Goal: Task Accomplishment & Management: Use online tool/utility

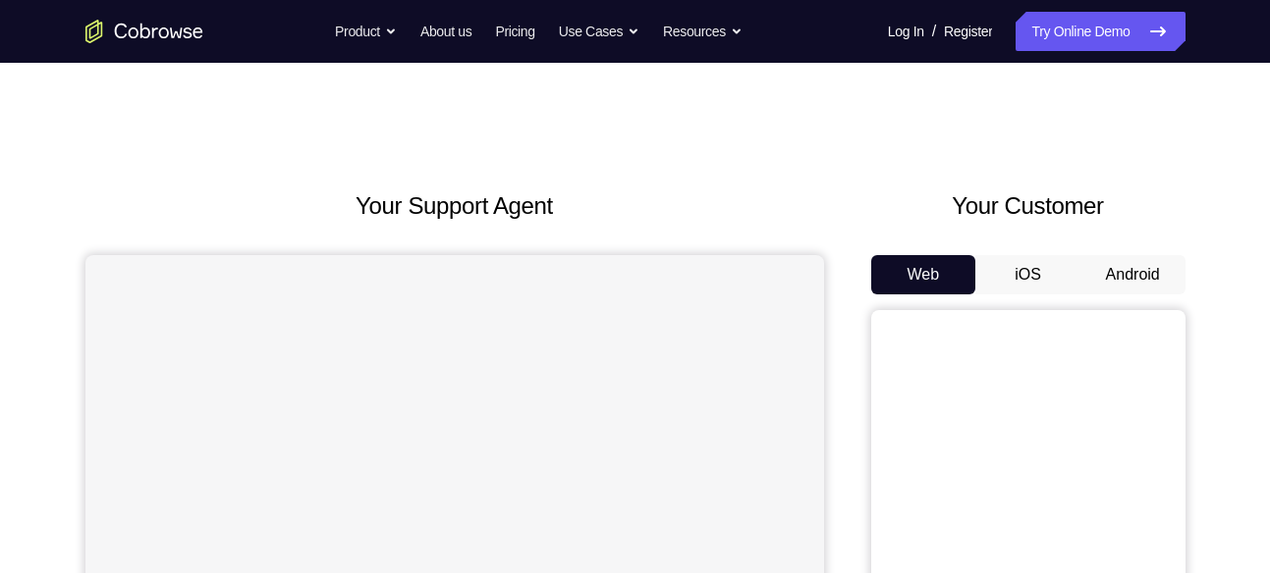
click at [1140, 273] on button "Android" at bounding box center [1132, 274] width 105 height 39
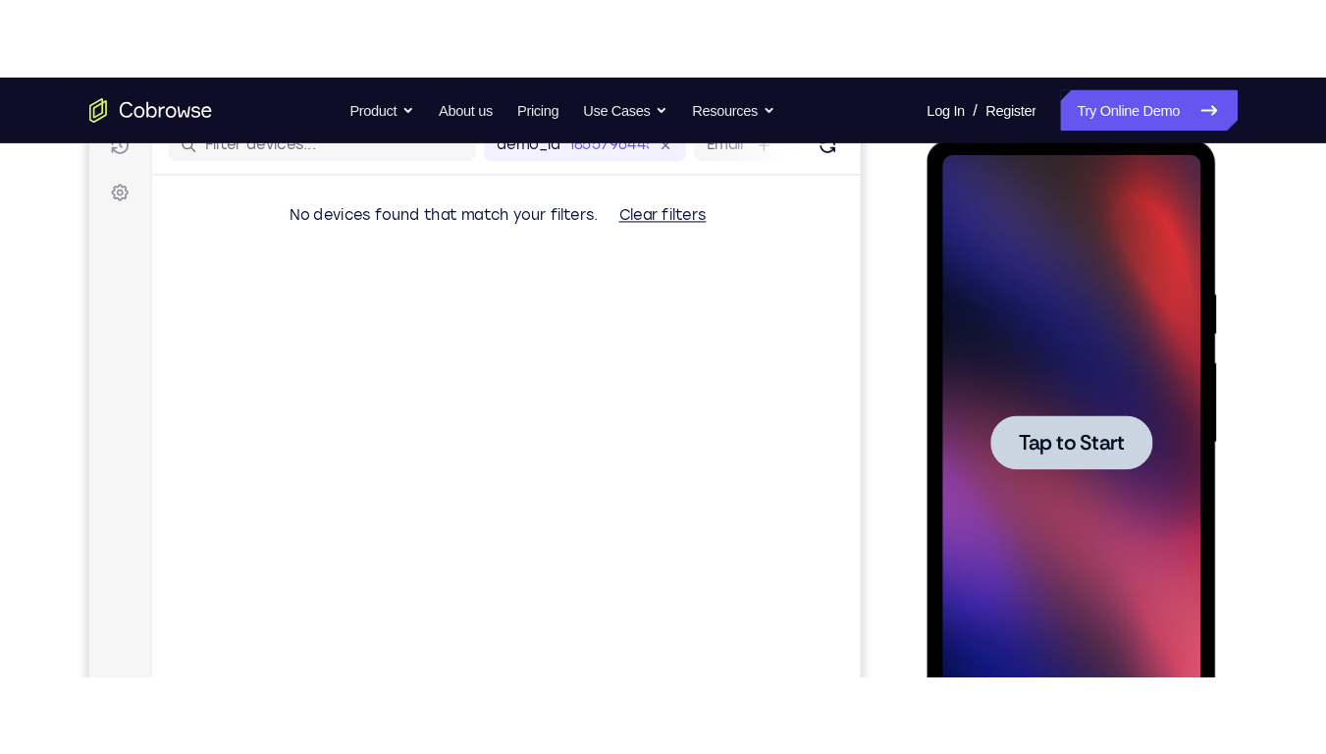
scroll to position [261, 0]
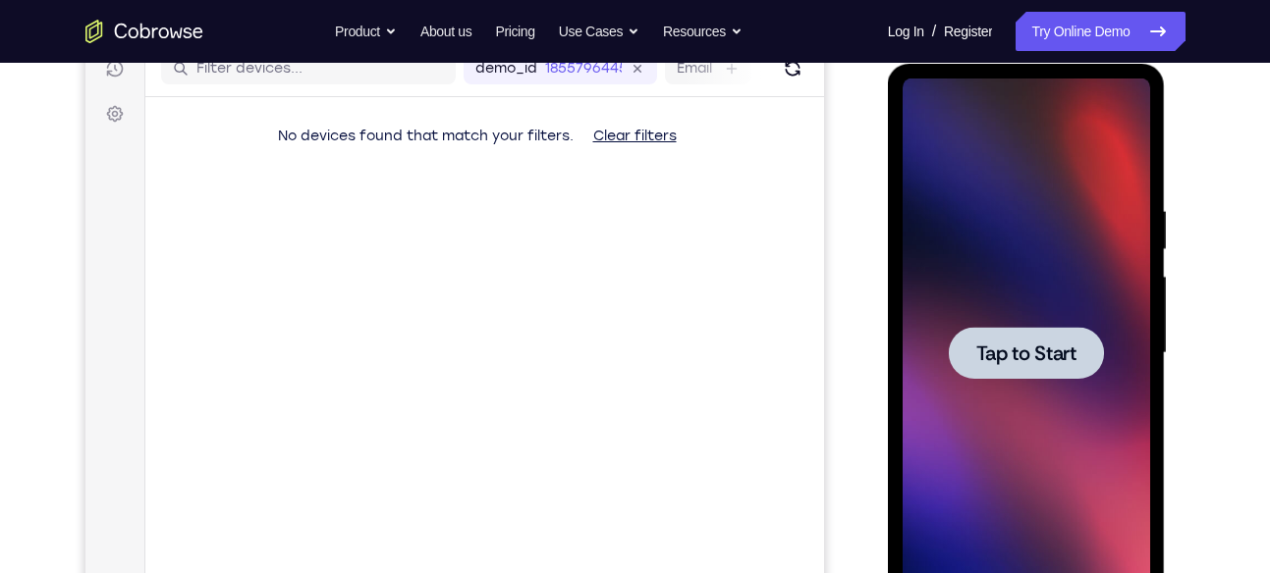
click at [1058, 299] on div at bounding box center [1025, 354] width 247 height 550
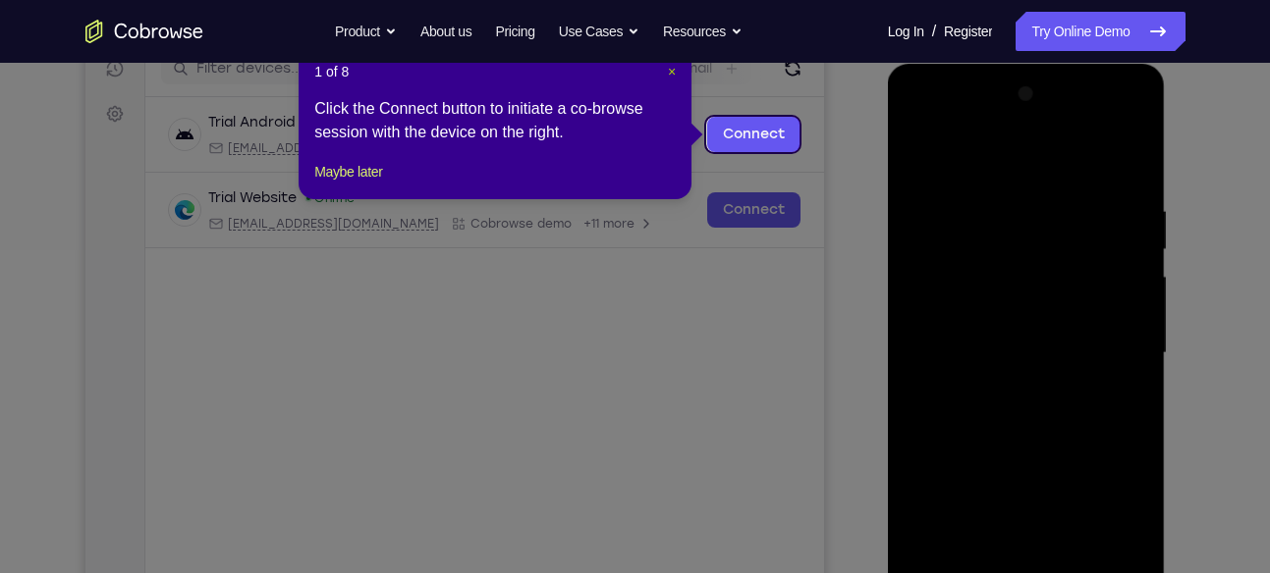
click at [668, 73] on span "×" at bounding box center [672, 72] width 8 height 16
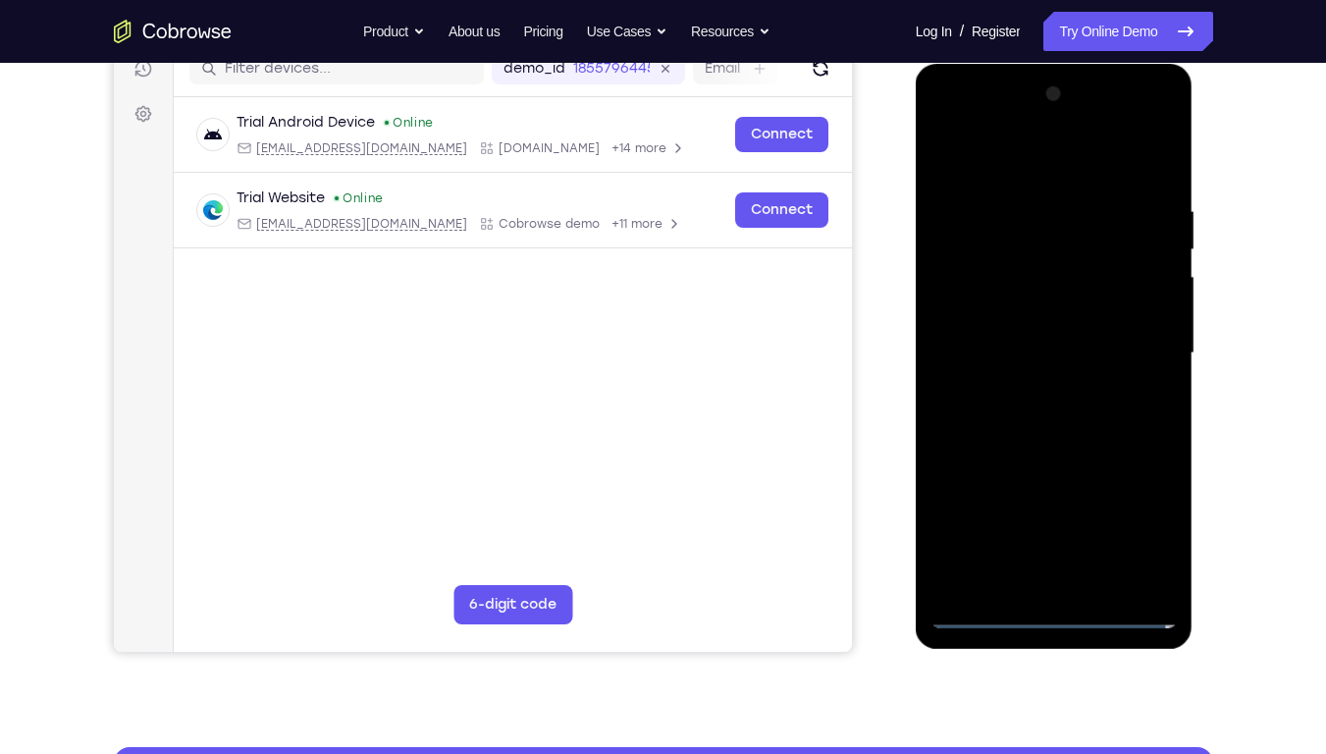
click at [1052, 572] on div at bounding box center [1054, 354] width 247 height 550
click at [1155, 541] on div at bounding box center [1054, 354] width 247 height 550
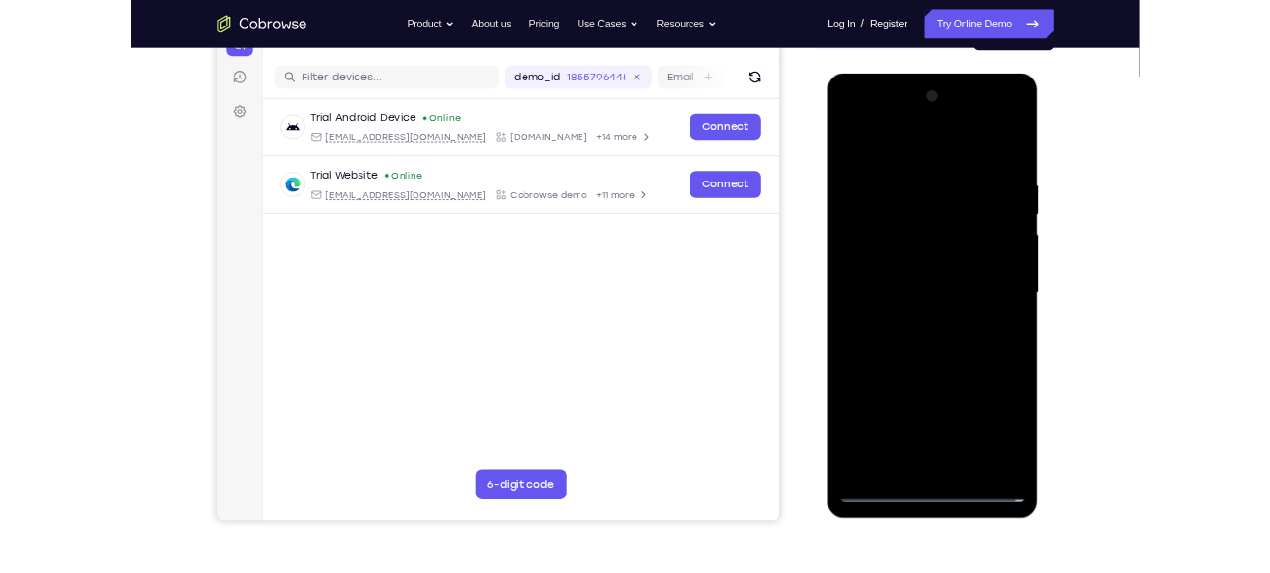
scroll to position [235, 0]
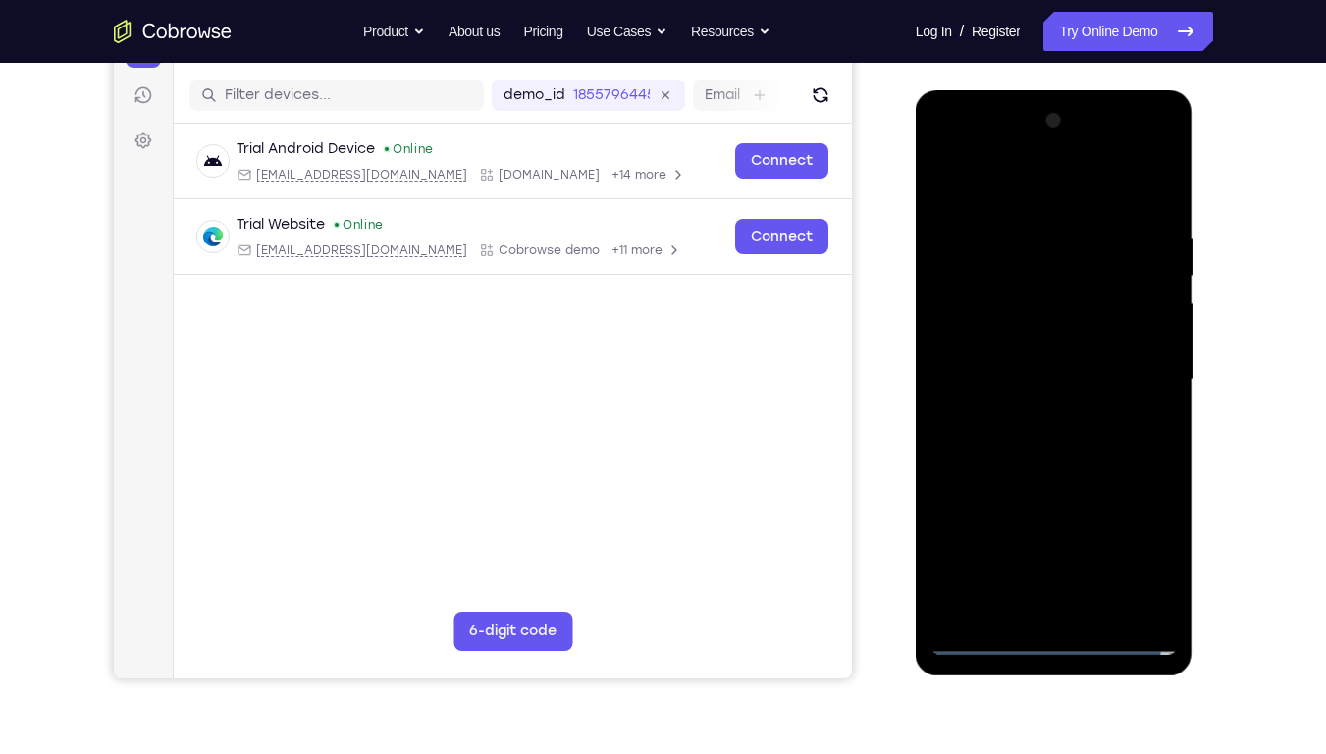
click at [1059, 198] on div at bounding box center [1054, 380] width 247 height 550
click at [1151, 358] on div at bounding box center [1054, 380] width 247 height 550
click at [1033, 415] on div at bounding box center [1054, 380] width 247 height 550
click at [1020, 356] on div at bounding box center [1054, 380] width 247 height 550
click at [1004, 346] on div at bounding box center [1054, 380] width 247 height 550
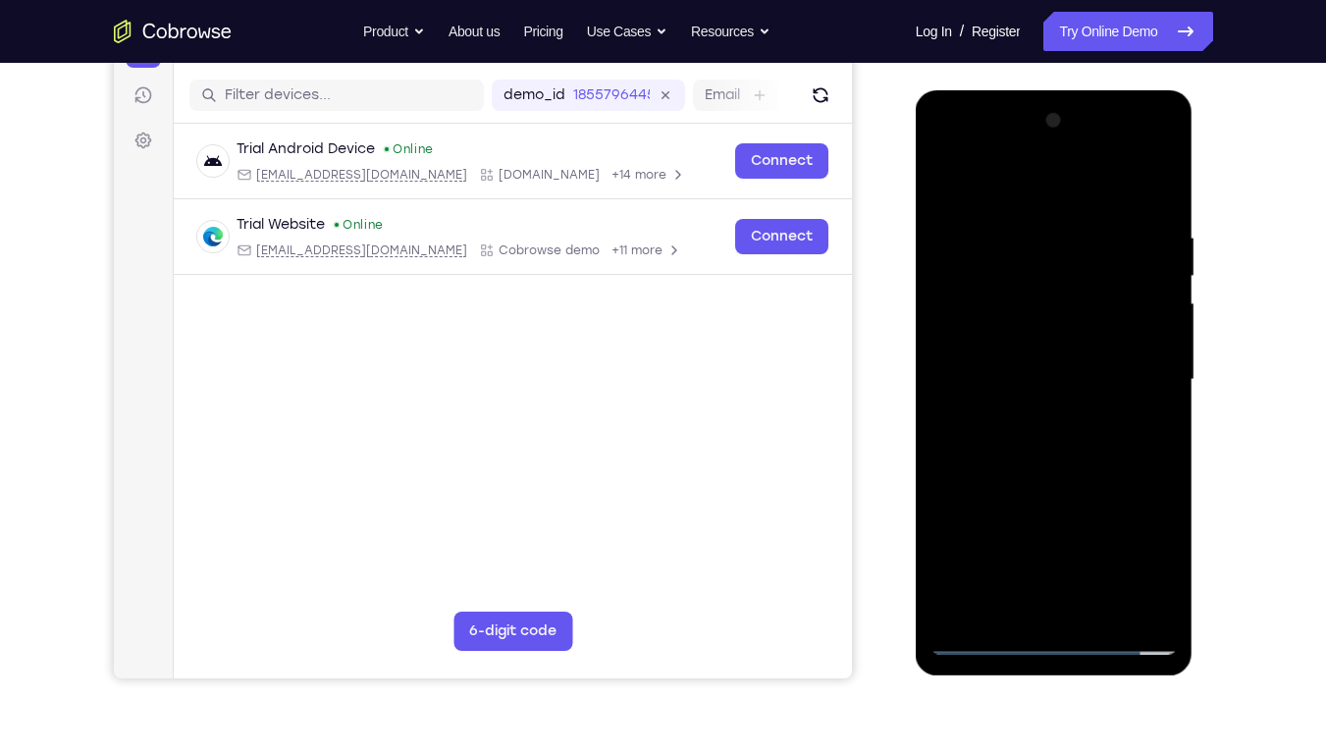
click at [1147, 337] on div at bounding box center [1054, 380] width 247 height 550
click at [1071, 379] on div at bounding box center [1054, 380] width 247 height 550
click at [1076, 448] on div at bounding box center [1054, 380] width 247 height 550
click at [1072, 440] on div at bounding box center [1054, 380] width 247 height 550
click at [1054, 441] on div at bounding box center [1054, 380] width 247 height 550
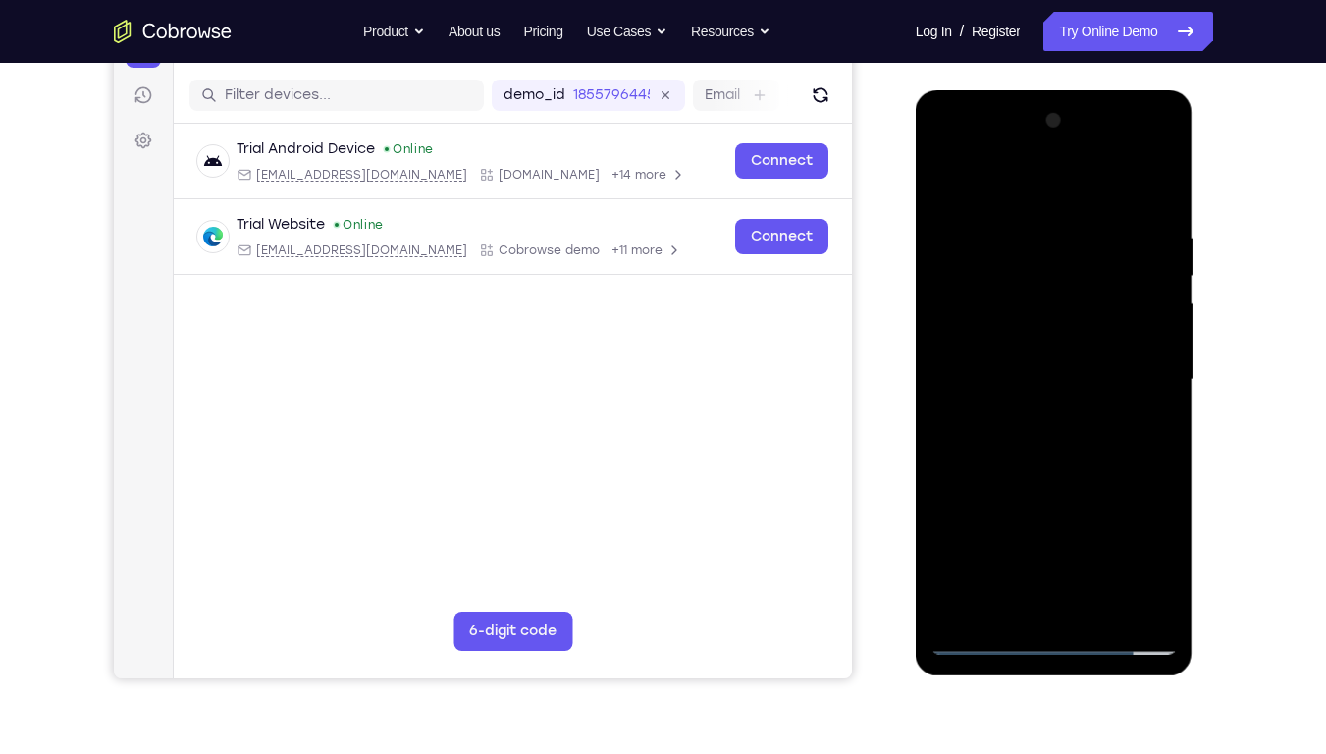
click at [1054, 441] on div at bounding box center [1054, 380] width 247 height 550
click at [1136, 467] on div at bounding box center [1054, 380] width 247 height 550
click at [1157, 211] on div at bounding box center [1054, 380] width 247 height 550
click at [1162, 184] on div at bounding box center [1054, 380] width 247 height 550
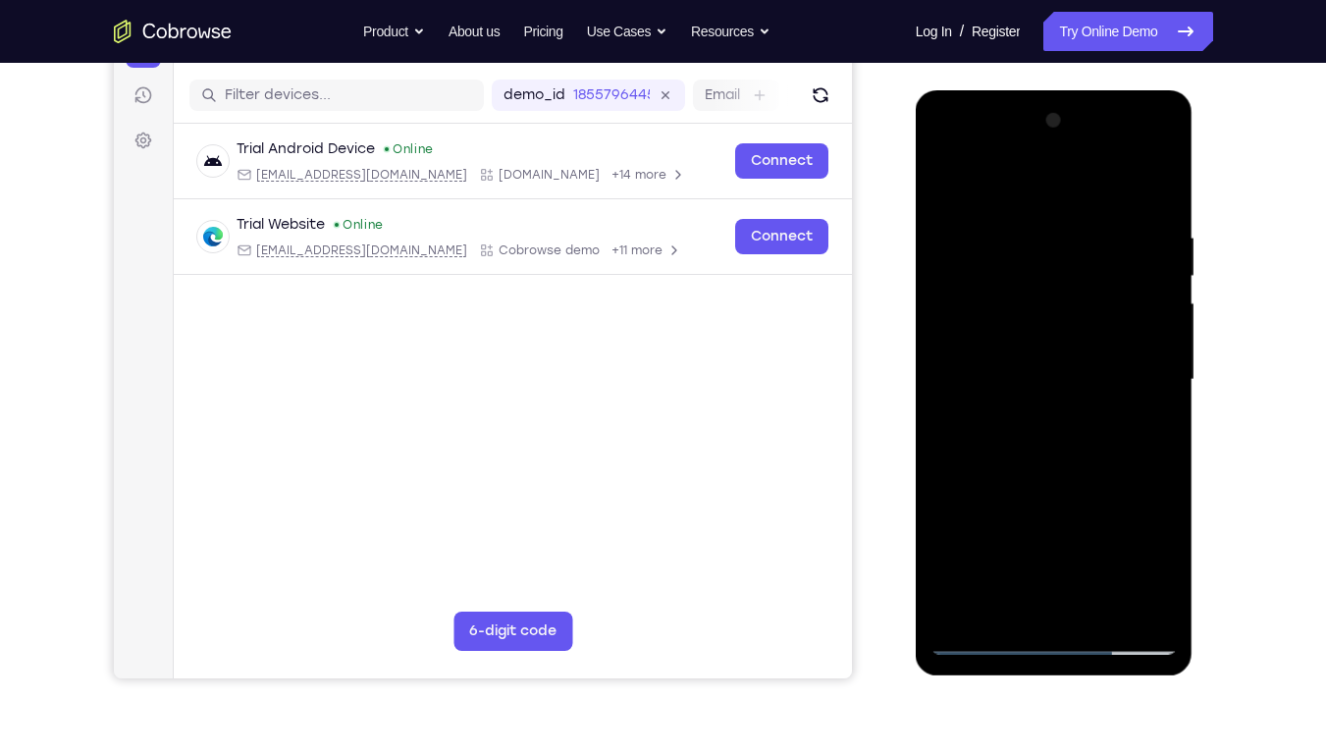
drag, startPoint x: 1045, startPoint y: 460, endPoint x: 1074, endPoint y: 269, distance: 193.7
click at [1074, 269] on div at bounding box center [1054, 380] width 247 height 550
click at [1104, 297] on div at bounding box center [1054, 380] width 247 height 550
click at [1034, 229] on div at bounding box center [1054, 380] width 247 height 550
drag, startPoint x: 1095, startPoint y: 223, endPoint x: 1082, endPoint y: 454, distance: 231.1
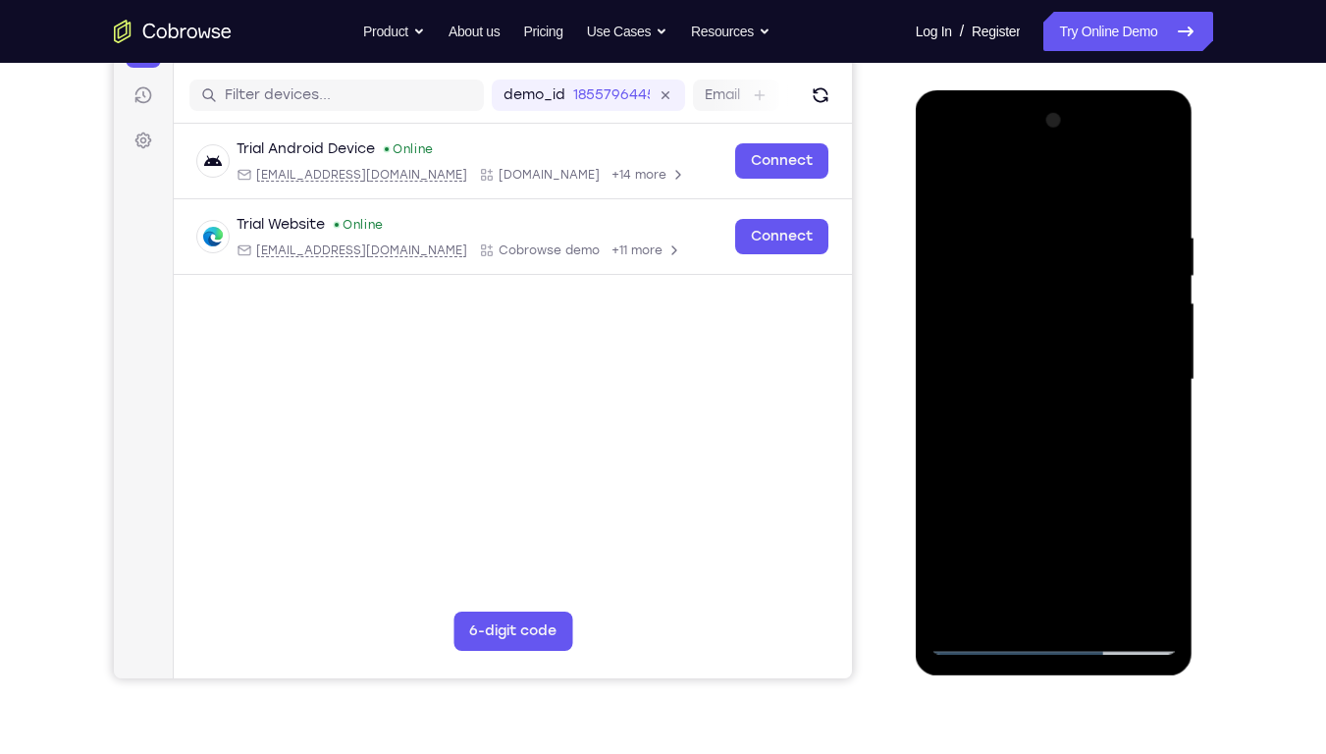
click at [1082, 454] on div at bounding box center [1054, 380] width 247 height 550
click at [955, 572] on div at bounding box center [1054, 380] width 247 height 550
click at [1091, 219] on div at bounding box center [1054, 380] width 247 height 550
click at [1156, 185] on div at bounding box center [1054, 380] width 247 height 550
click at [1022, 243] on div at bounding box center [1054, 380] width 247 height 550
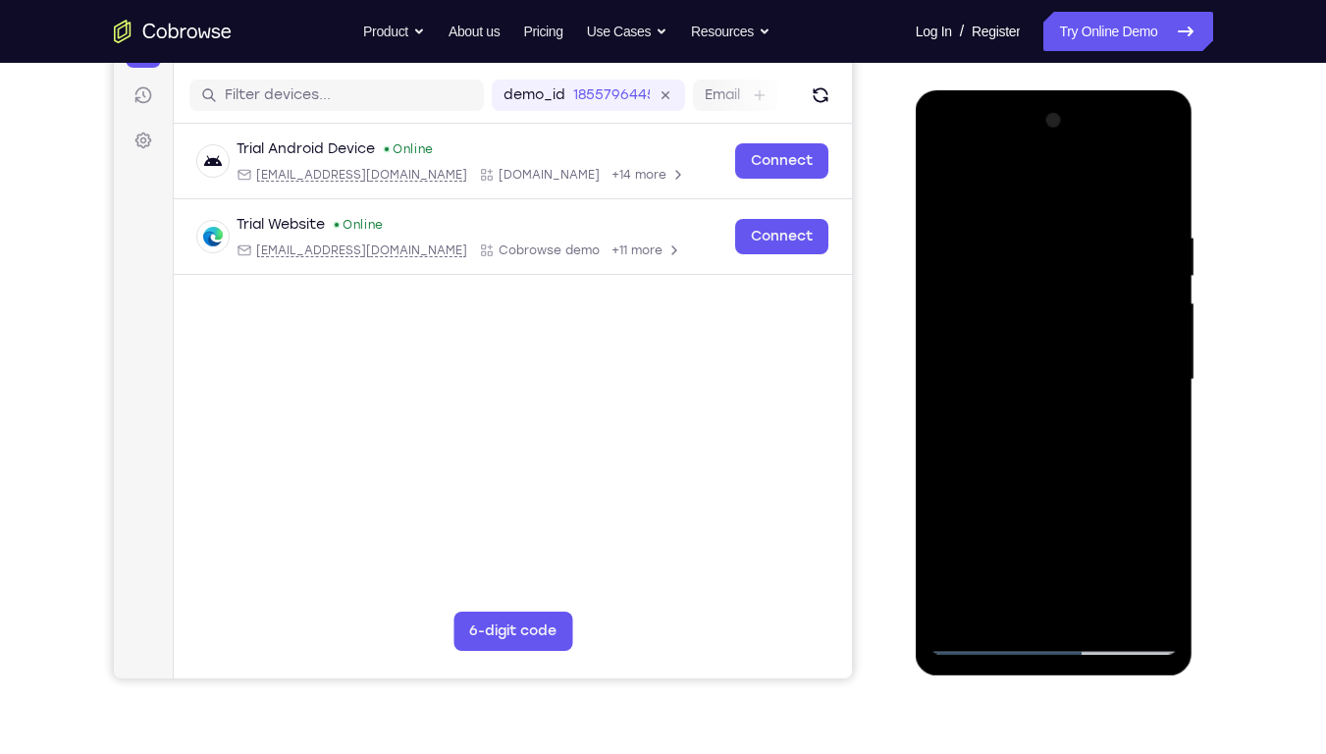
click at [1158, 263] on div at bounding box center [1054, 380] width 247 height 550
click at [1135, 572] on div at bounding box center [1054, 380] width 247 height 550
drag, startPoint x: 963, startPoint y: 435, endPoint x: 1199, endPoint y: 443, distance: 235.8
click at [1196, 443] on html "Online web based iOS Simulators and Android Emulators. Run iPhone, iPad, Mobile…" at bounding box center [1056, 384] width 280 height 589
click at [1135, 572] on div at bounding box center [1054, 380] width 247 height 550
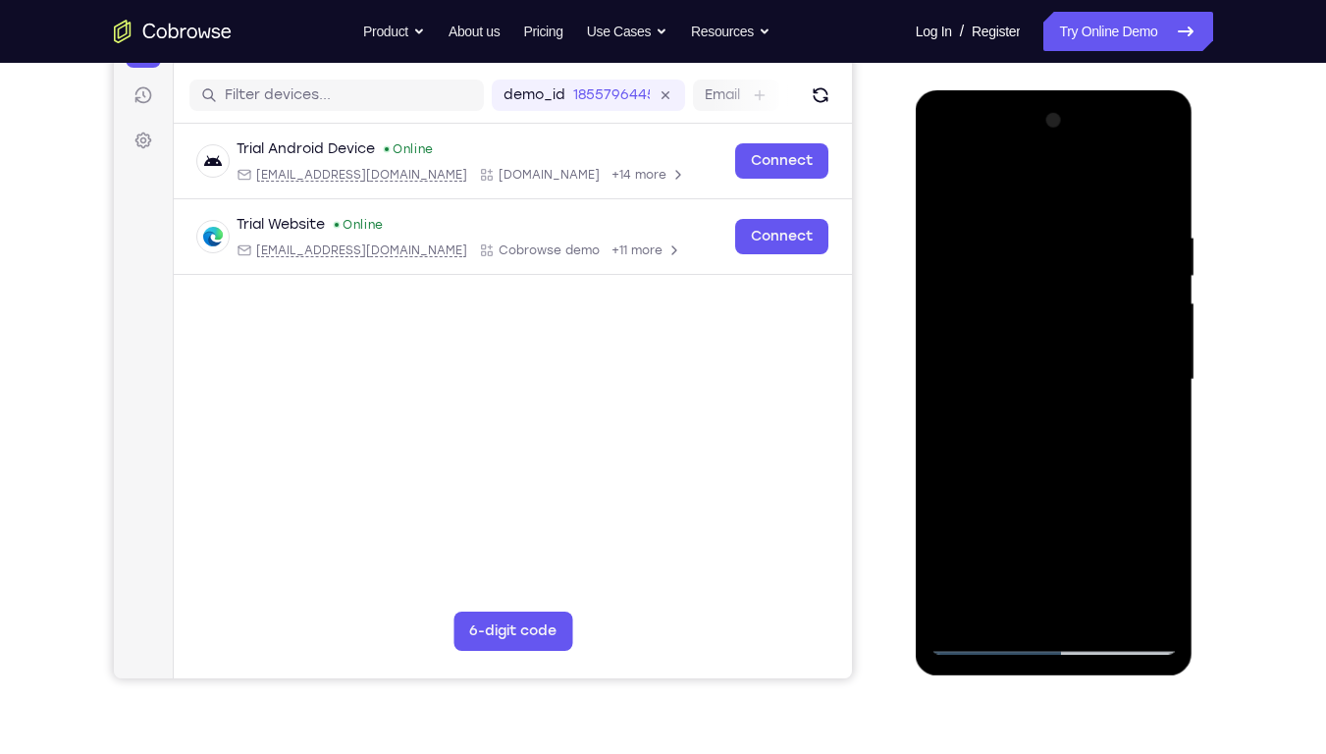
click at [1157, 442] on div at bounding box center [1054, 380] width 247 height 550
click at [1153, 193] on div at bounding box center [1054, 380] width 247 height 550
click at [1169, 183] on div at bounding box center [1054, 380] width 247 height 550
click at [1156, 572] on div at bounding box center [1054, 380] width 247 height 550
click at [996, 366] on div at bounding box center [1054, 380] width 247 height 550
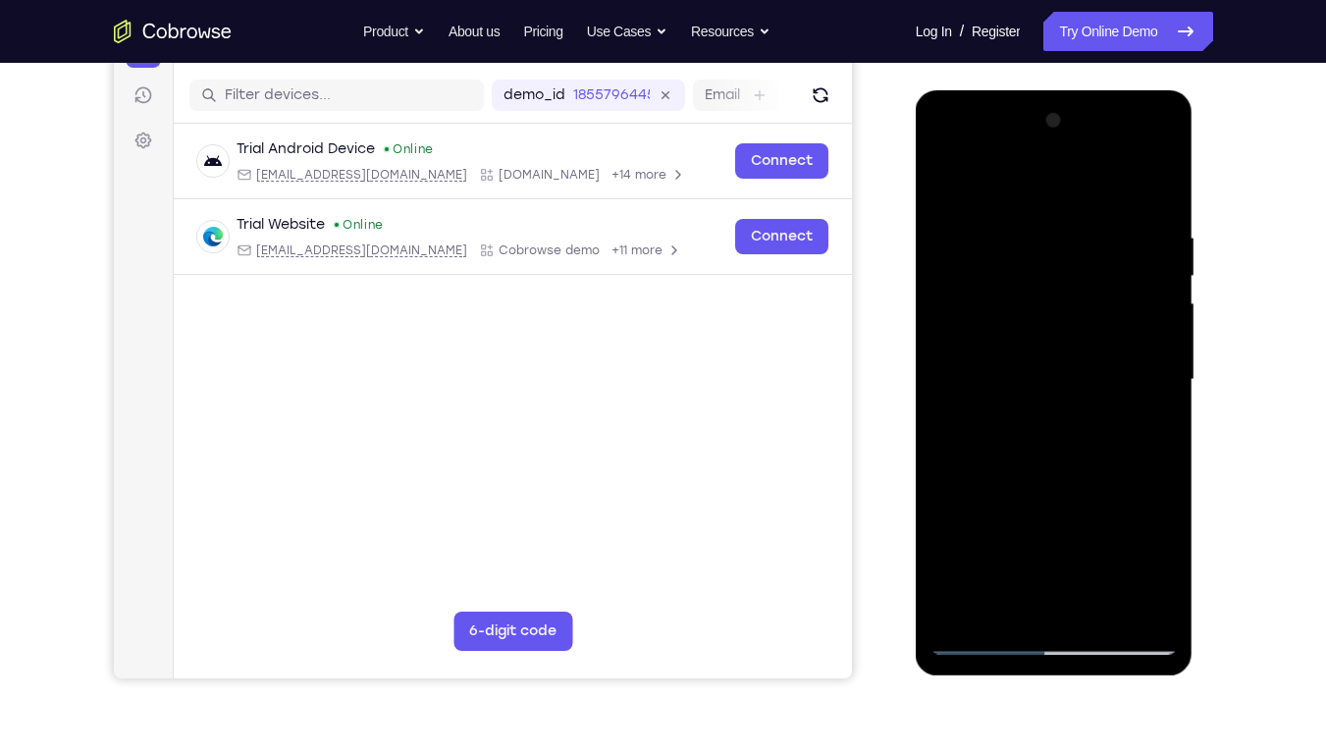
click at [1162, 130] on div at bounding box center [1054, 380] width 247 height 550
click at [951, 363] on div at bounding box center [1054, 380] width 247 height 550
click at [1159, 271] on div at bounding box center [1054, 380] width 247 height 550
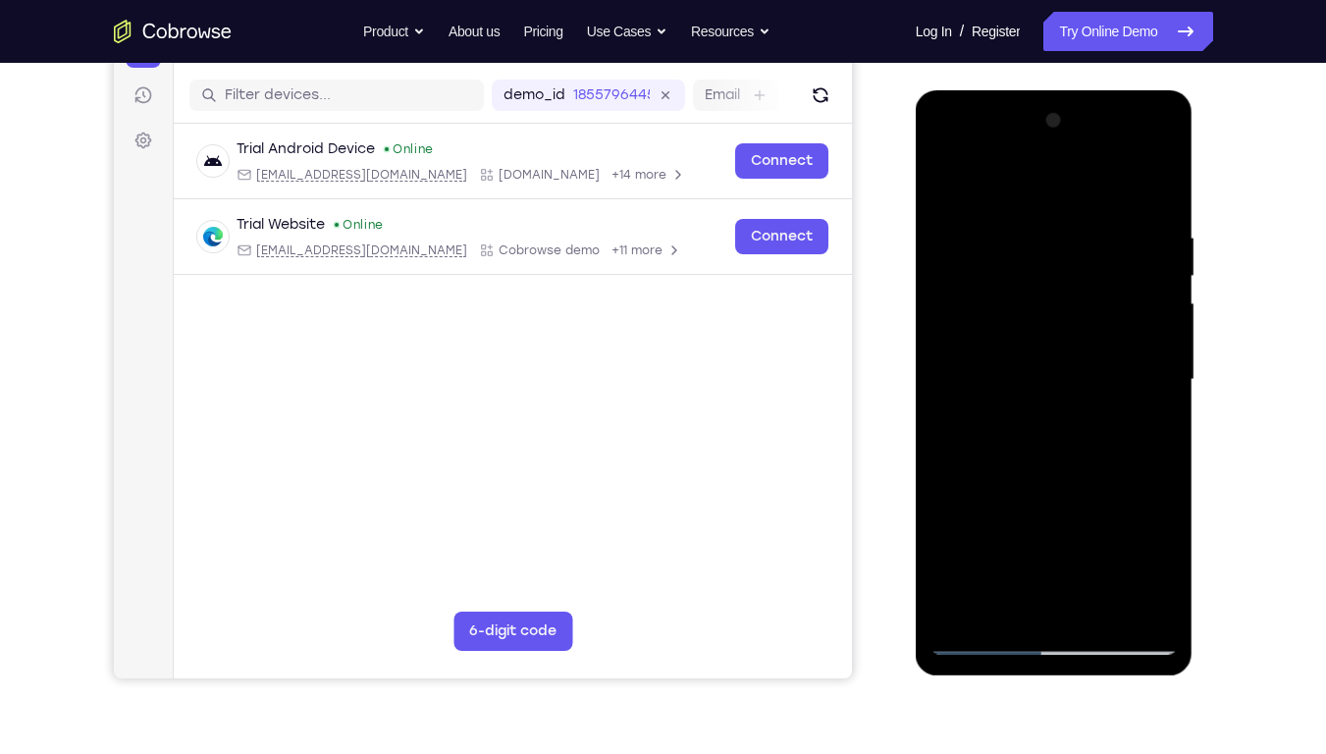
click at [1159, 271] on div at bounding box center [1054, 380] width 247 height 550
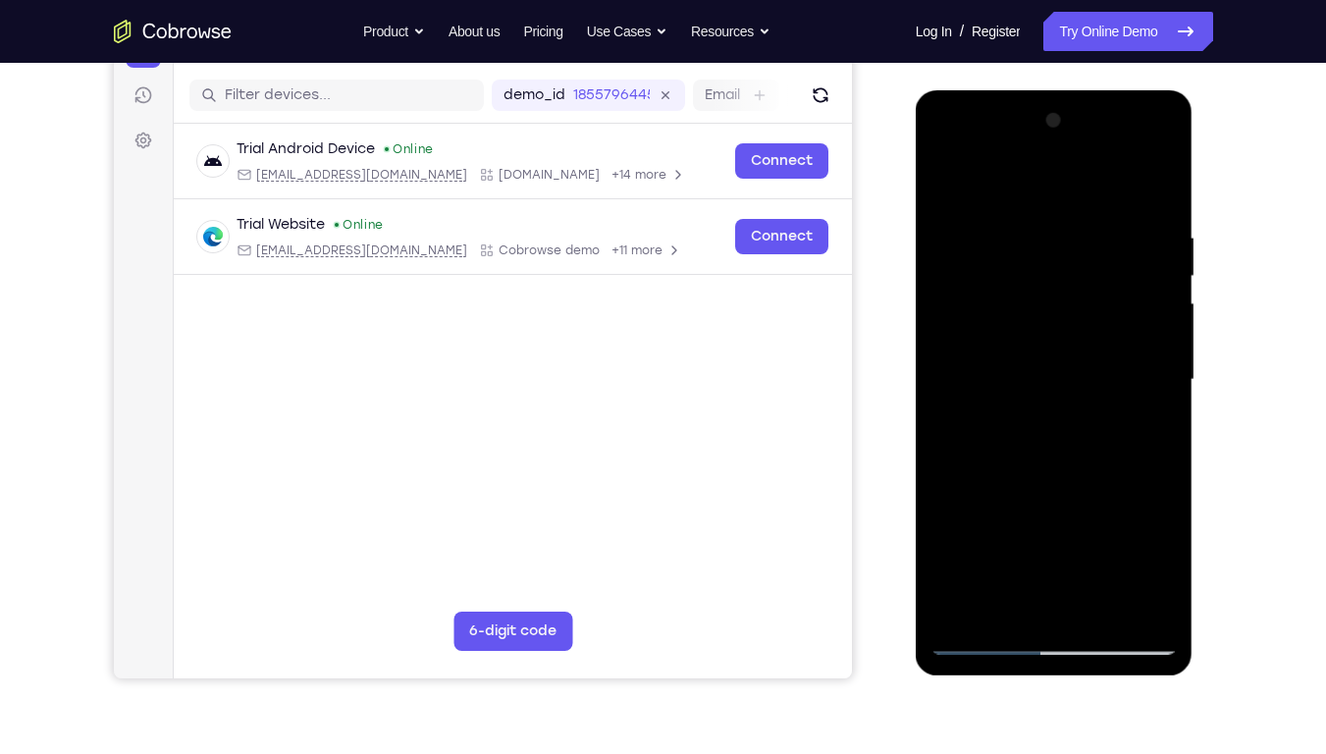
click at [1159, 271] on div at bounding box center [1054, 380] width 247 height 550
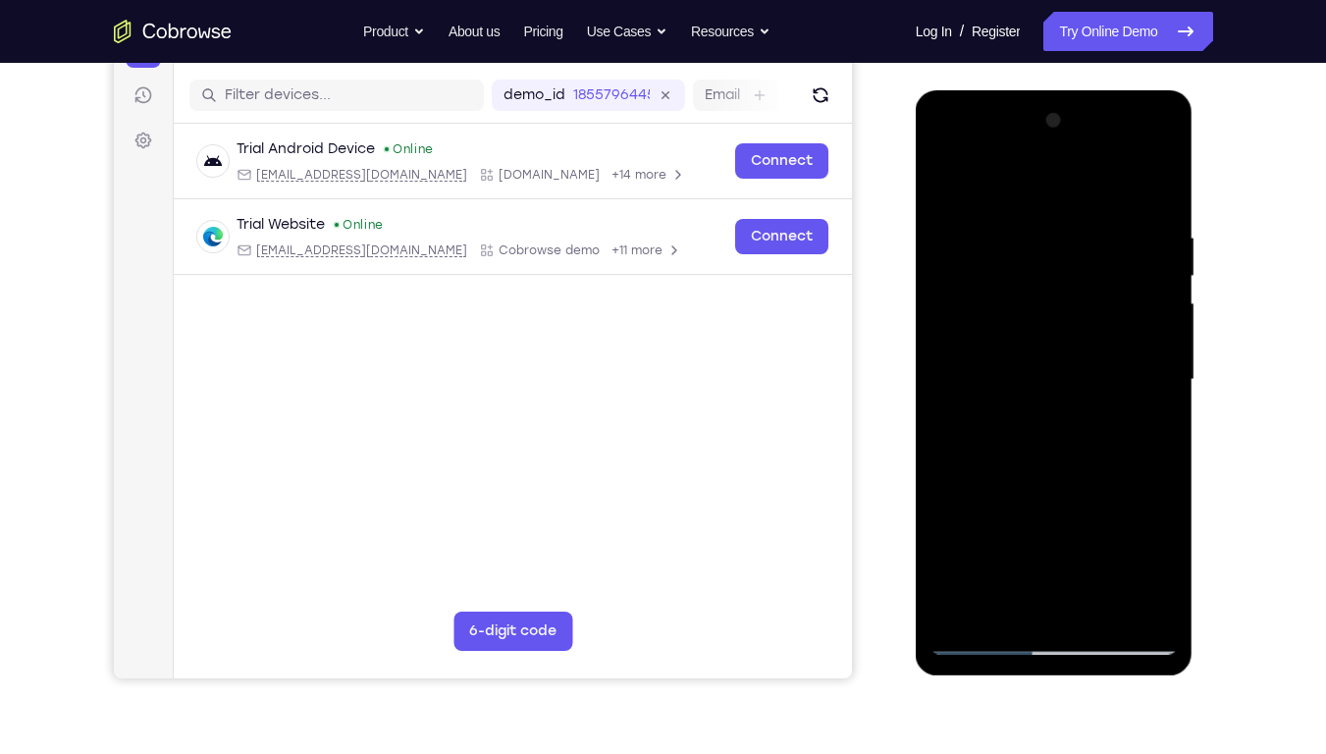
click at [1159, 271] on div at bounding box center [1054, 380] width 247 height 550
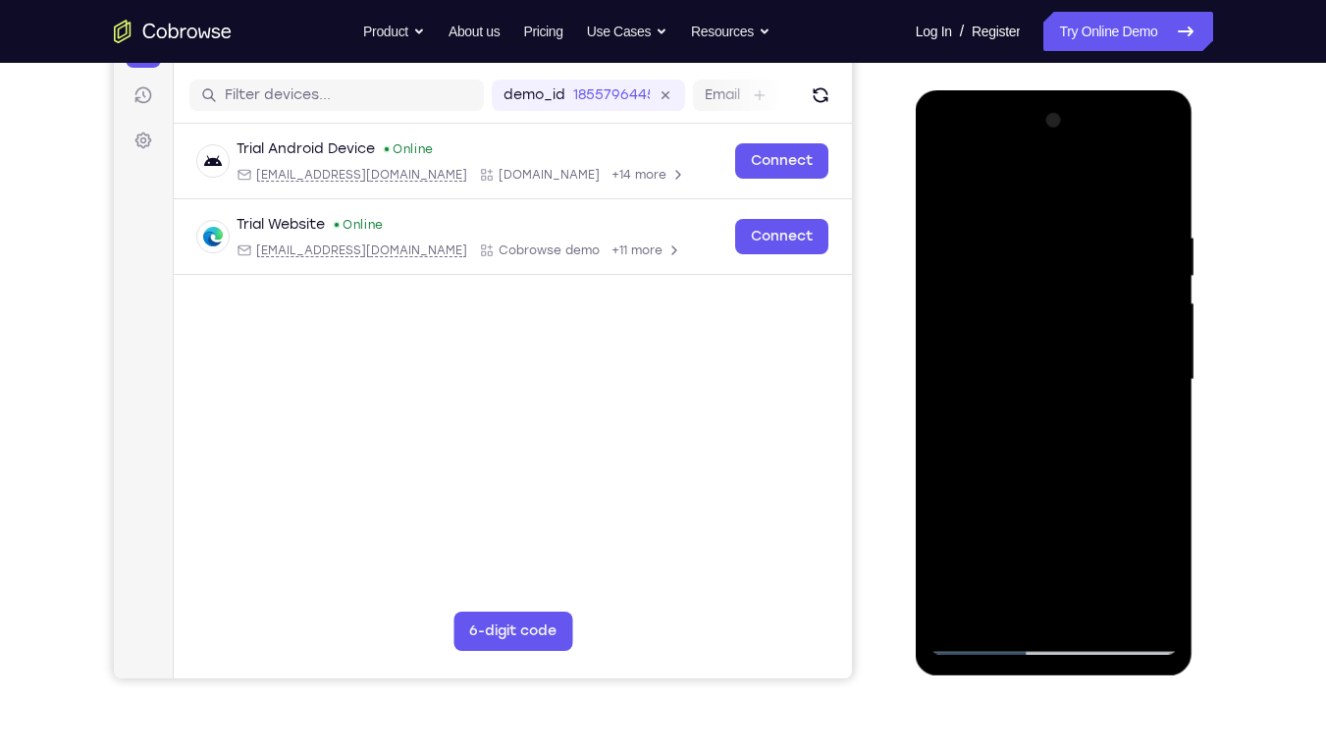
click at [1159, 271] on div at bounding box center [1054, 380] width 247 height 550
click at [1158, 130] on div at bounding box center [1054, 380] width 247 height 550
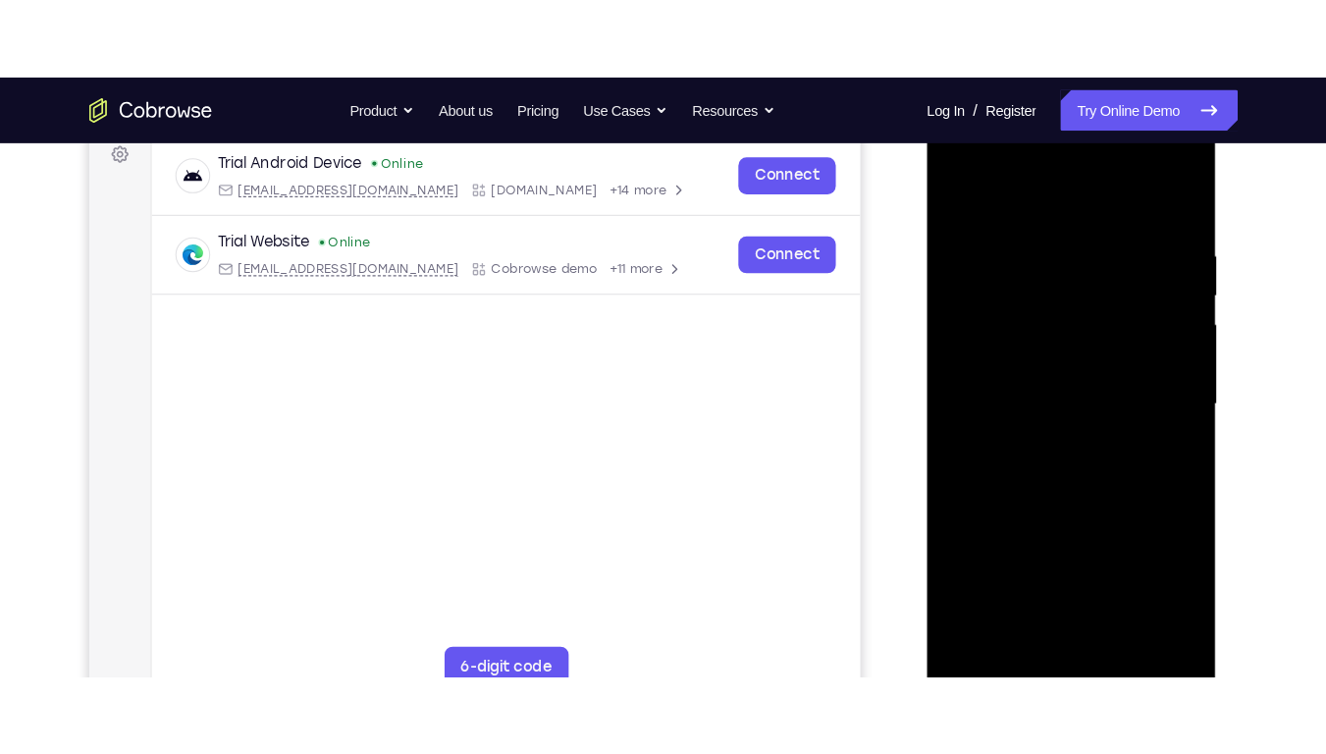
scroll to position [294, 0]
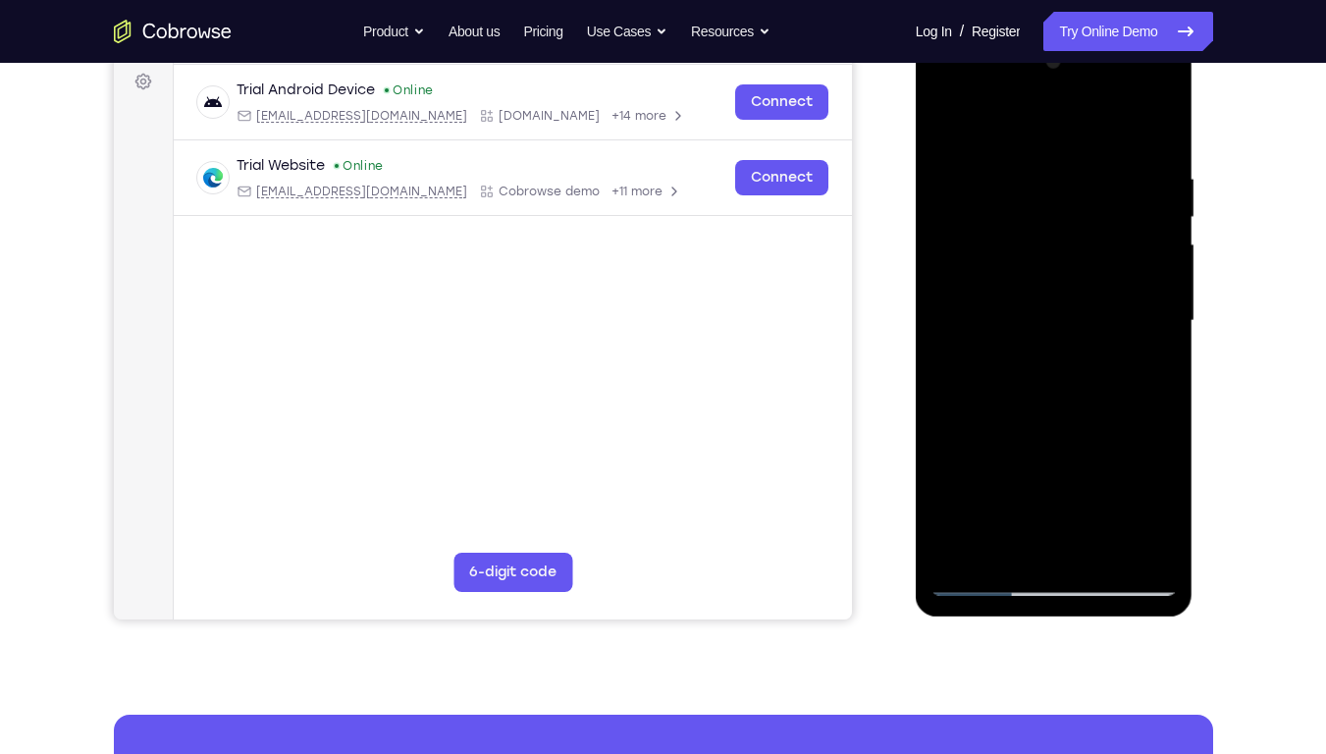
click at [973, 572] on div at bounding box center [1054, 321] width 247 height 550
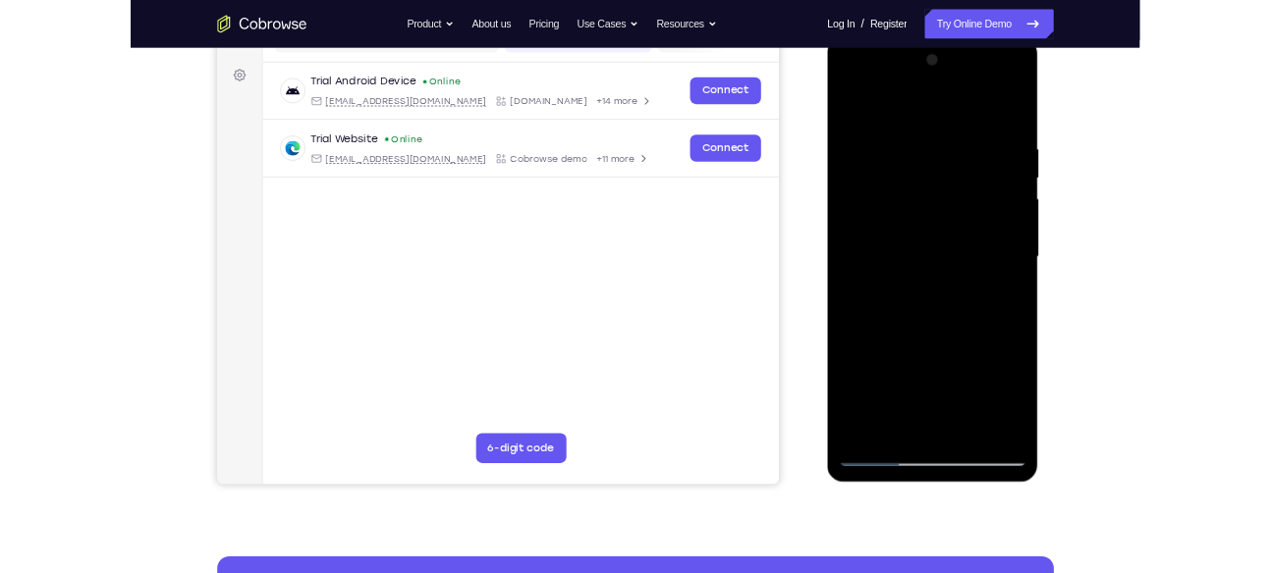
scroll to position [264, 0]
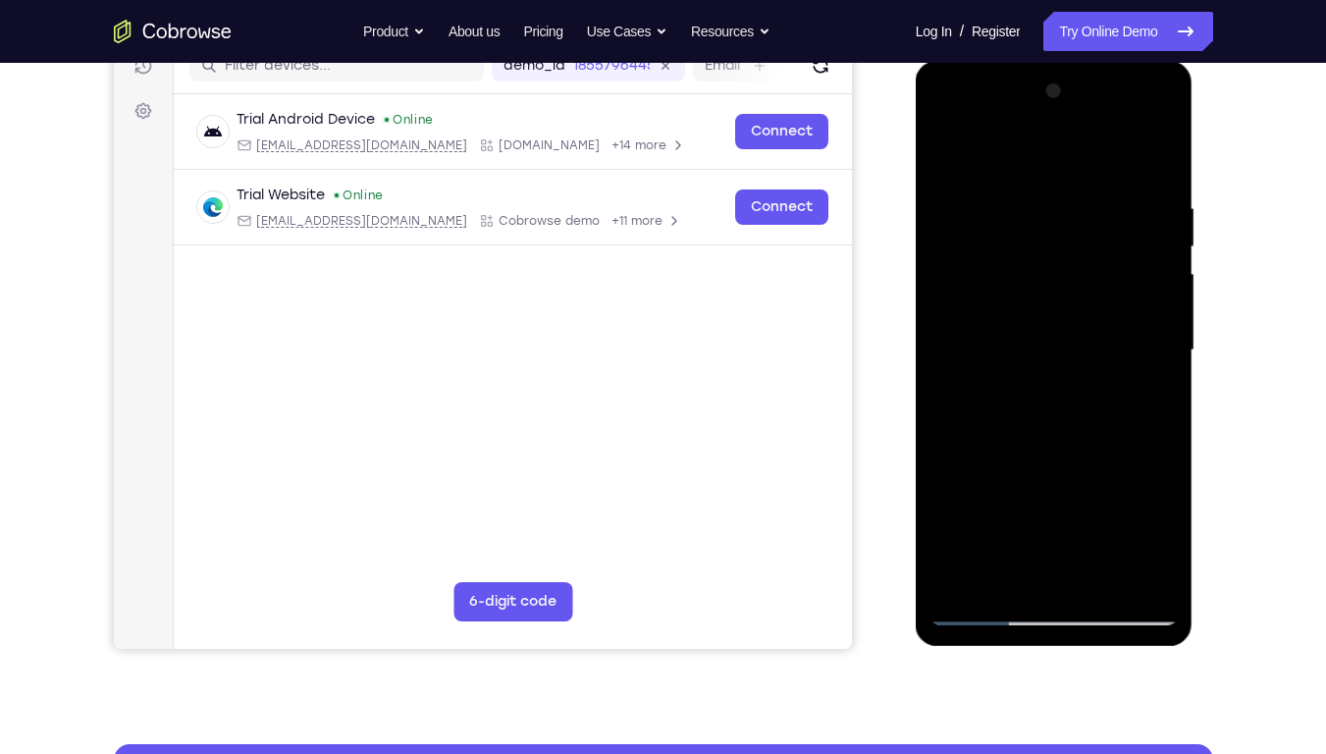
click at [1101, 572] on div at bounding box center [1054, 351] width 247 height 550
click at [1064, 446] on div at bounding box center [1054, 351] width 247 height 550
click at [1069, 450] on div at bounding box center [1054, 351] width 247 height 550
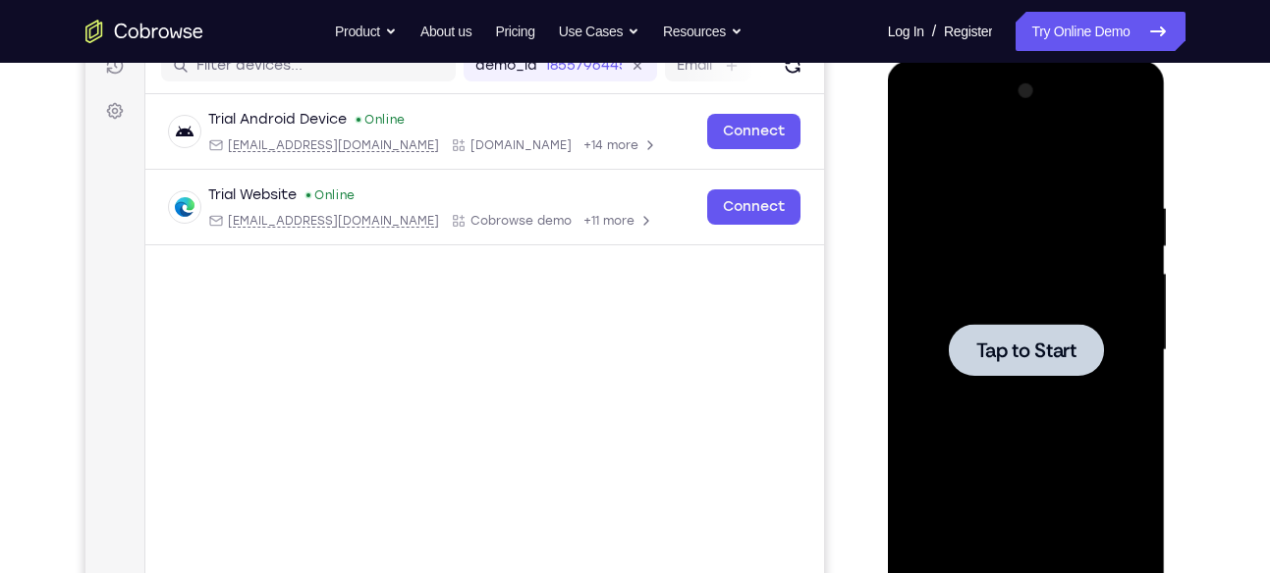
click at [1023, 343] on span "Tap to Start" at bounding box center [1026, 351] width 100 height 20
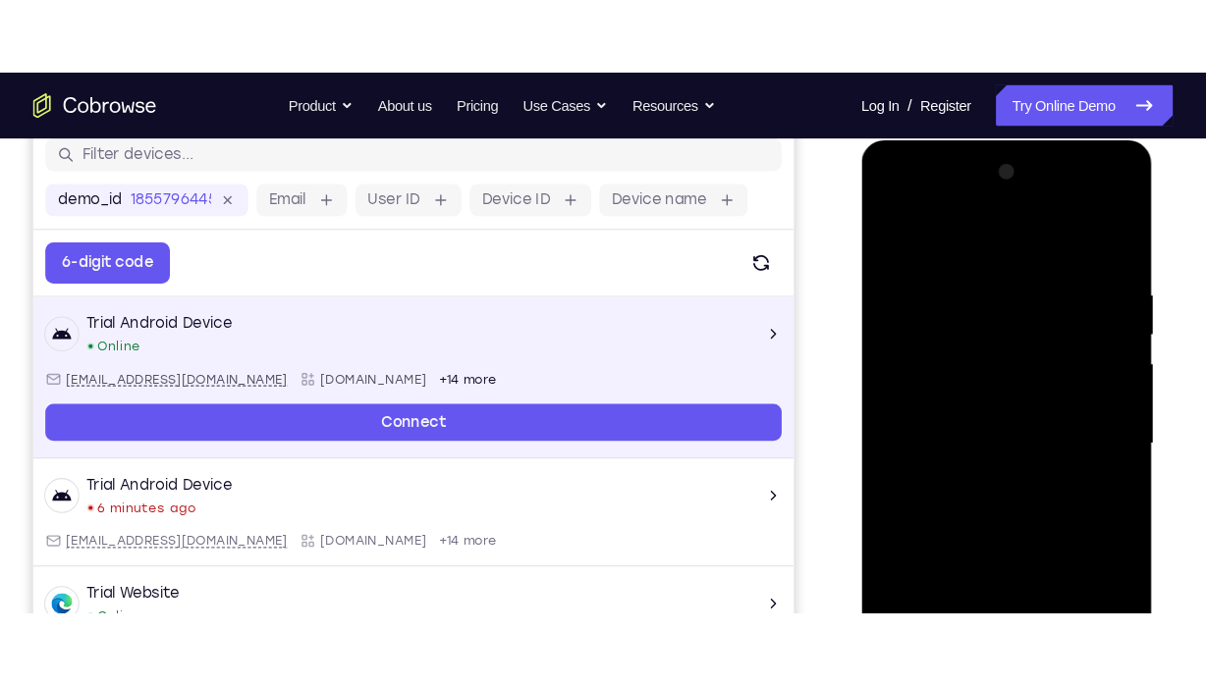
scroll to position [339, 0]
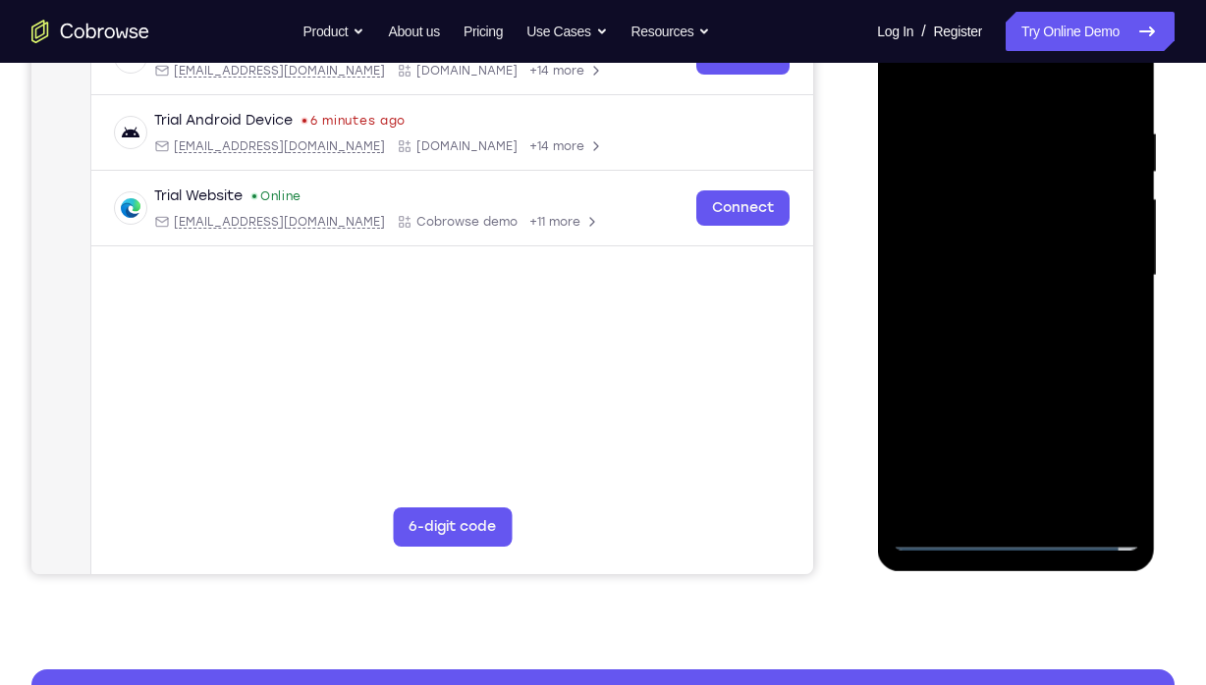
click at [1007, 539] on div at bounding box center [1015, 276] width 247 height 550
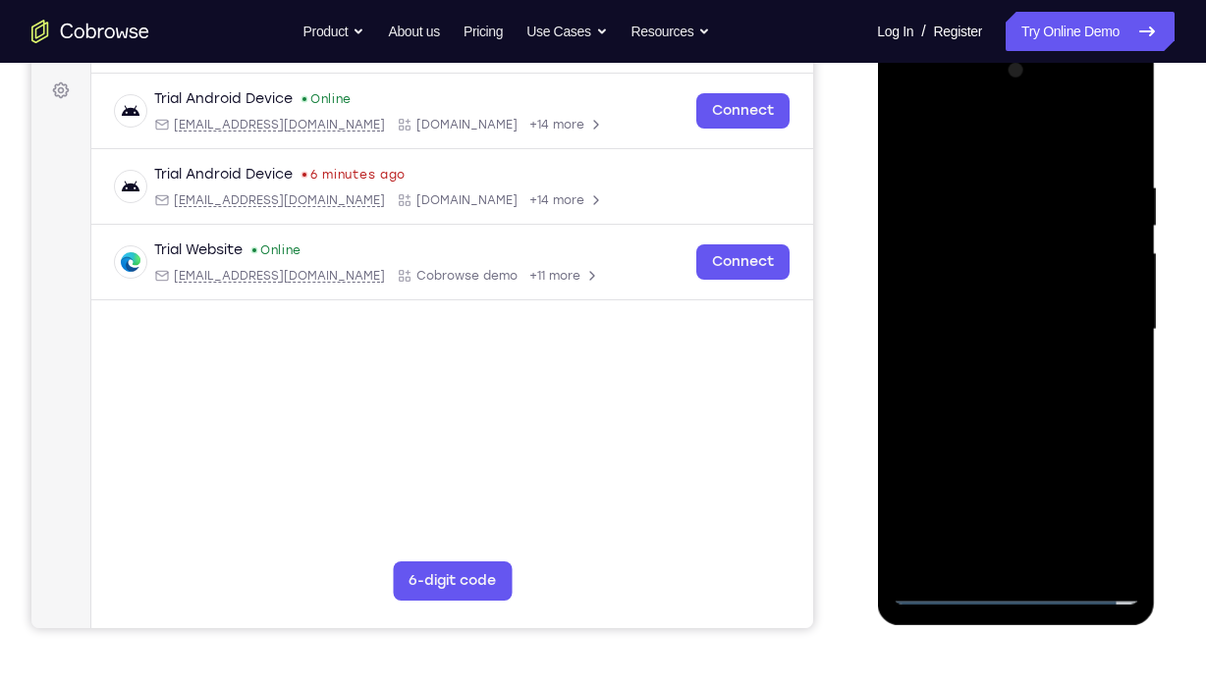
scroll to position [265, 0]
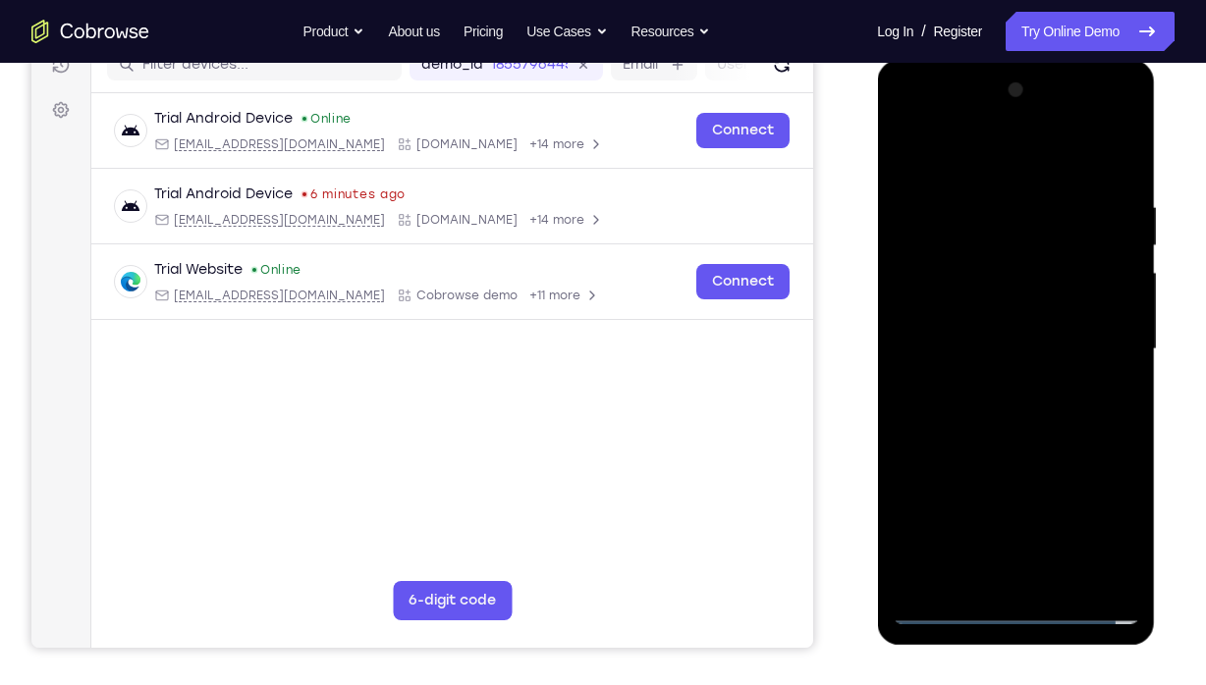
click at [1098, 511] on div at bounding box center [1015, 350] width 247 height 550
click at [963, 163] on div at bounding box center [1015, 350] width 247 height 550
click at [1106, 334] on div at bounding box center [1015, 350] width 247 height 550
click at [999, 382] on div at bounding box center [1015, 350] width 247 height 550
click at [1004, 329] on div at bounding box center [1015, 350] width 247 height 550
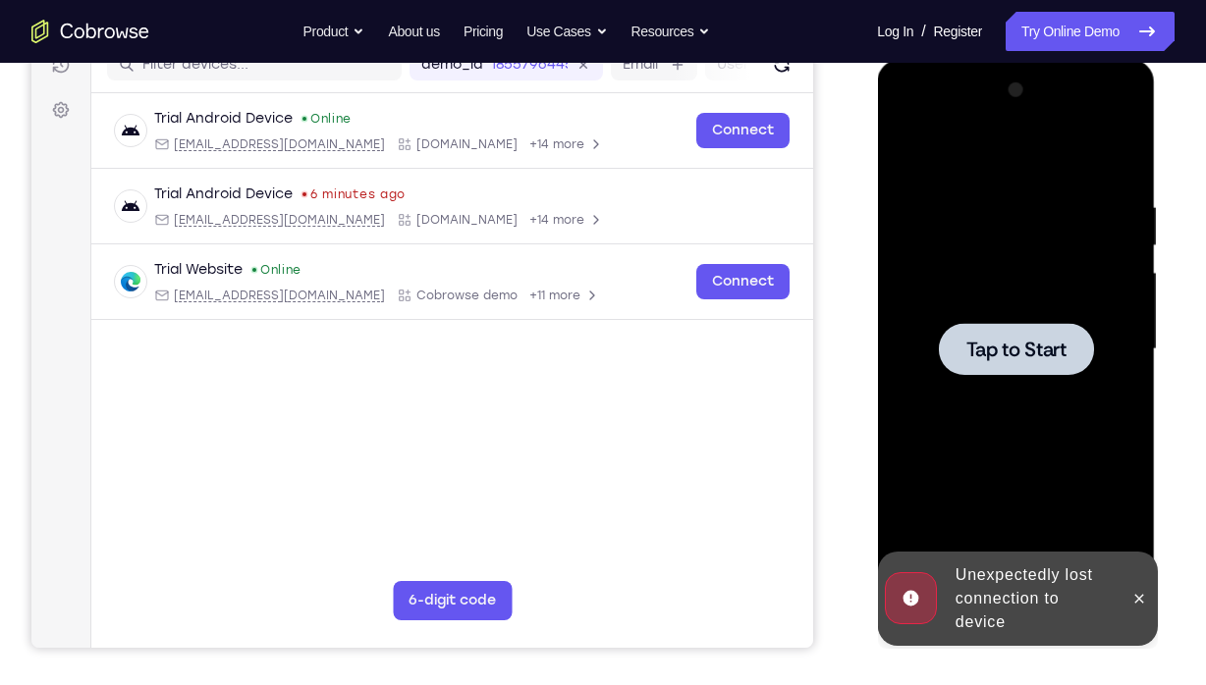
click at [976, 314] on div at bounding box center [1015, 350] width 247 height 550
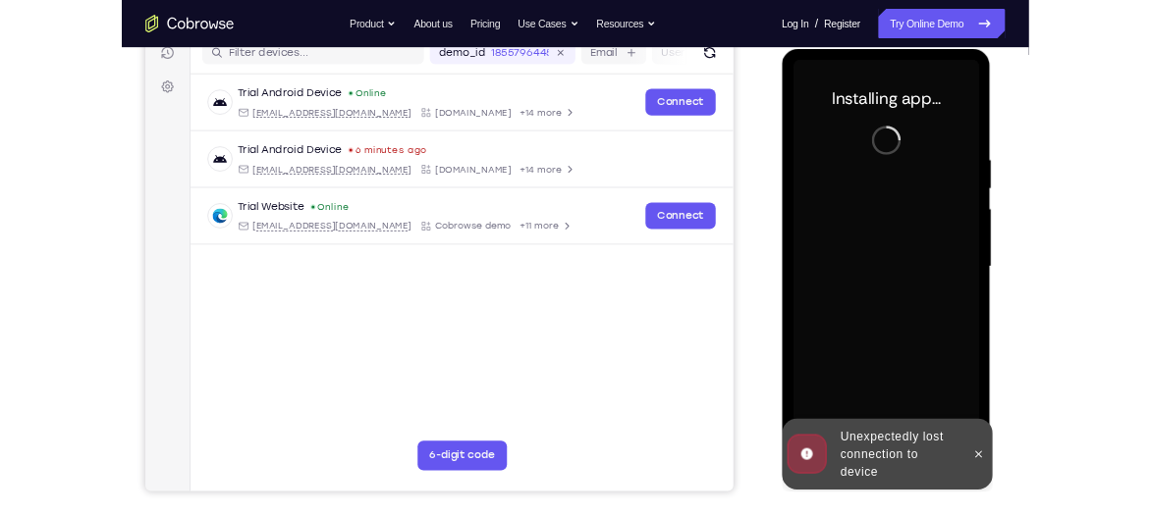
scroll to position [255, 0]
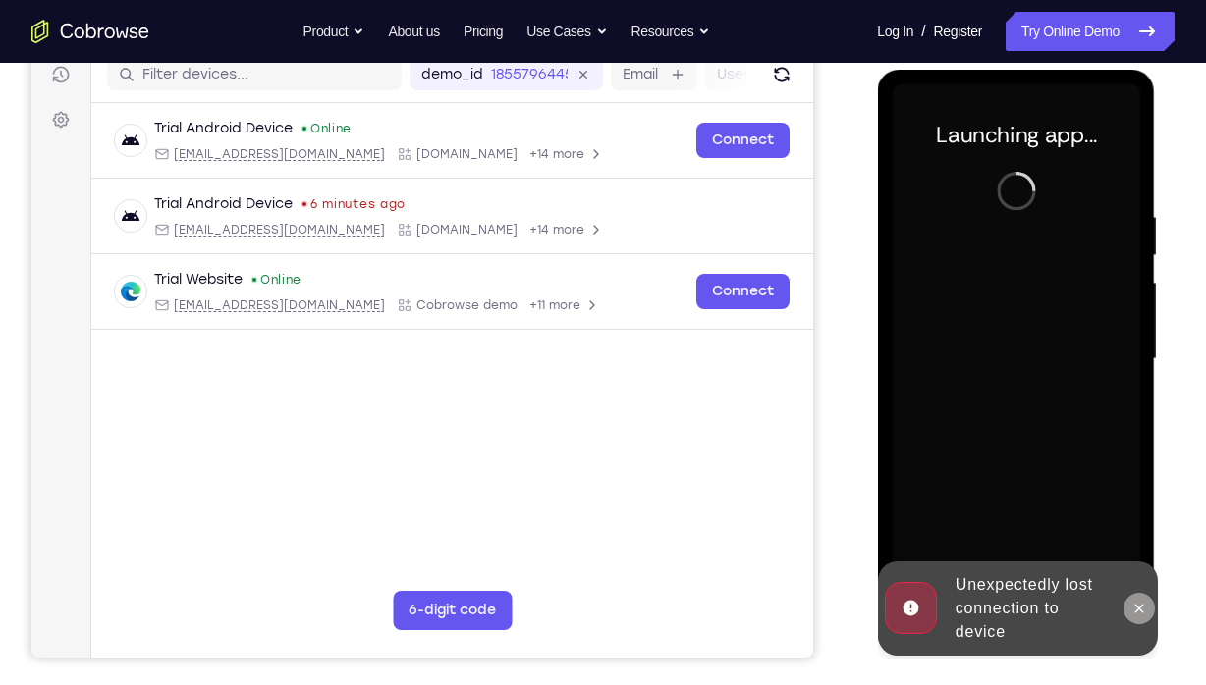
click at [1144, 572] on icon at bounding box center [1138, 609] width 16 height 16
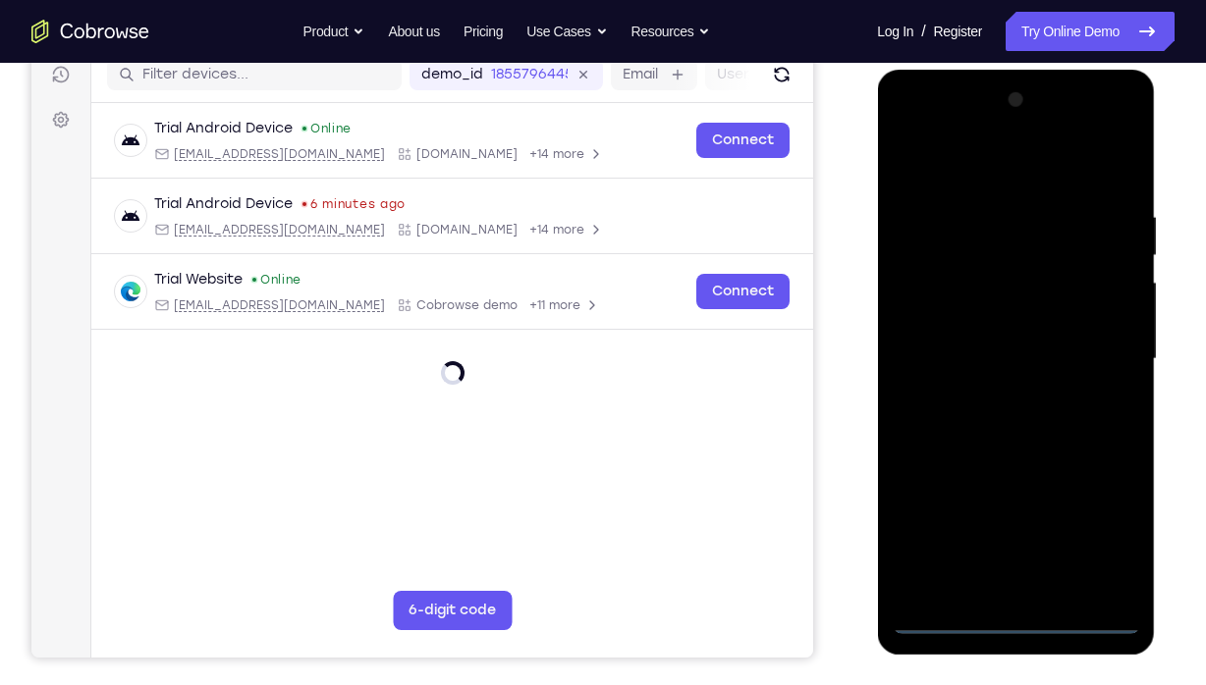
click at [1021, 572] on div at bounding box center [1015, 359] width 247 height 550
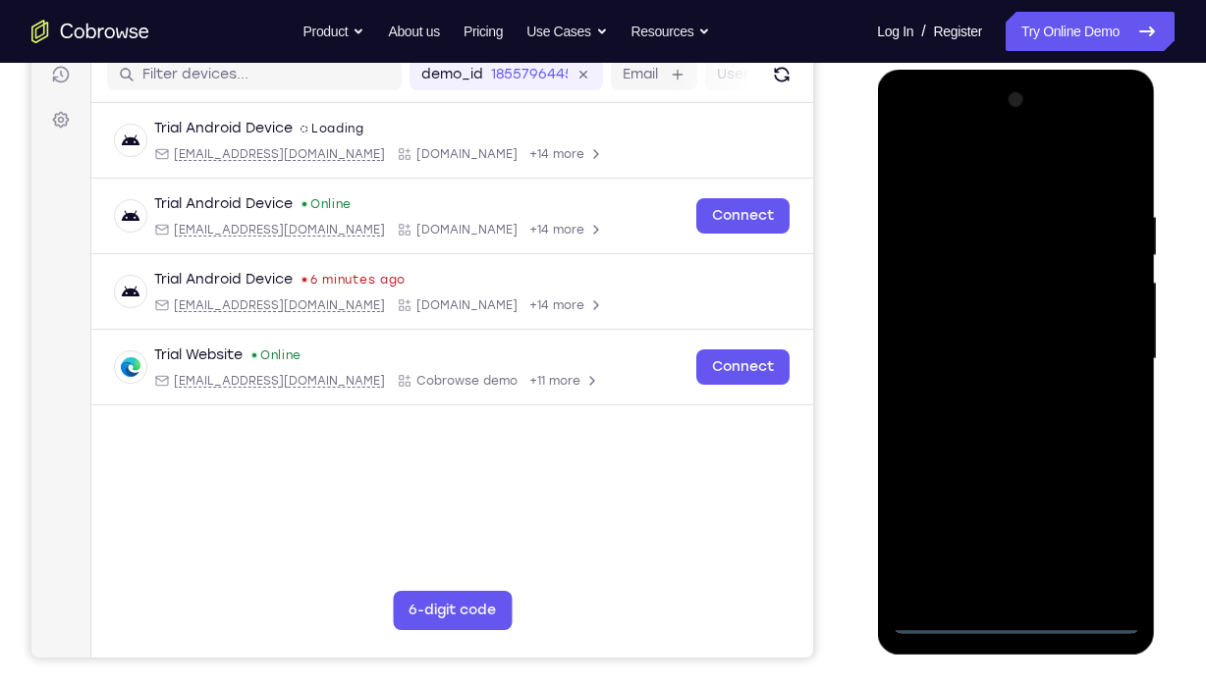
click at [1107, 533] on div at bounding box center [1015, 359] width 247 height 550
click at [1013, 168] on div at bounding box center [1015, 359] width 247 height 550
click at [1110, 361] on div at bounding box center [1015, 359] width 247 height 550
click at [986, 396] on div at bounding box center [1015, 359] width 247 height 550
click at [992, 307] on div at bounding box center [1015, 359] width 247 height 550
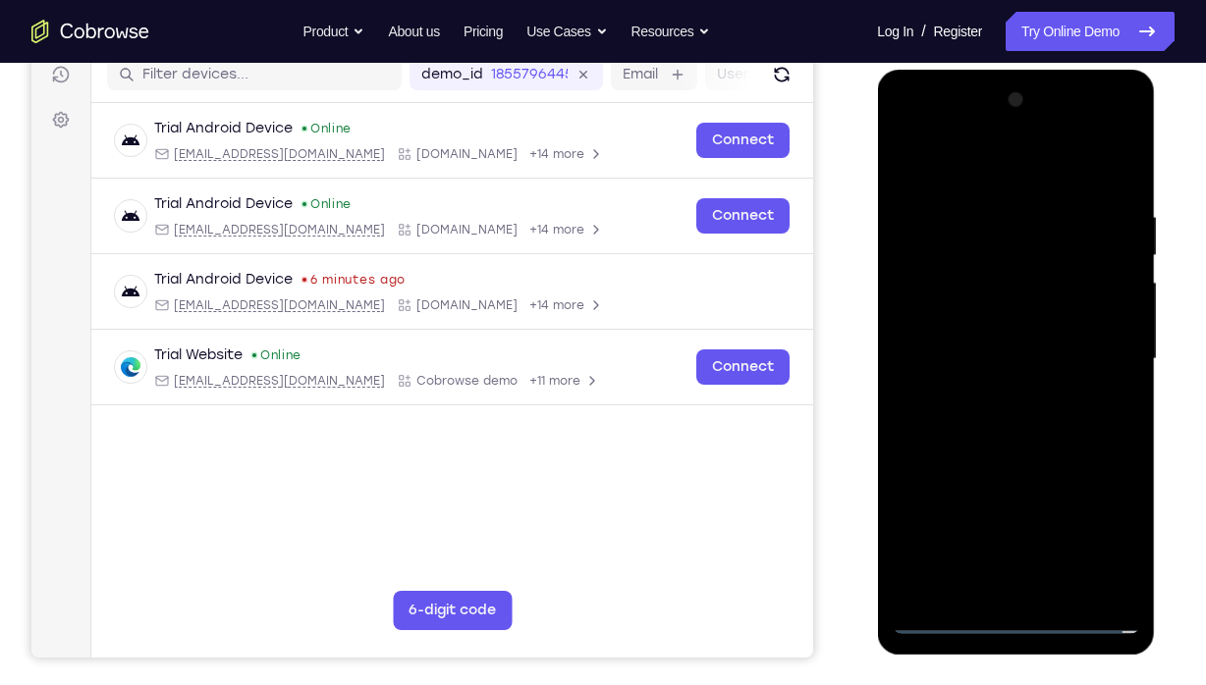
click at [991, 350] on div at bounding box center [1015, 359] width 247 height 550
click at [1067, 345] on div at bounding box center [1015, 359] width 247 height 550
click at [1068, 345] on div at bounding box center [1015, 359] width 247 height 550
click at [1072, 344] on div at bounding box center [1015, 359] width 247 height 550
click at [1014, 408] on div at bounding box center [1015, 359] width 247 height 550
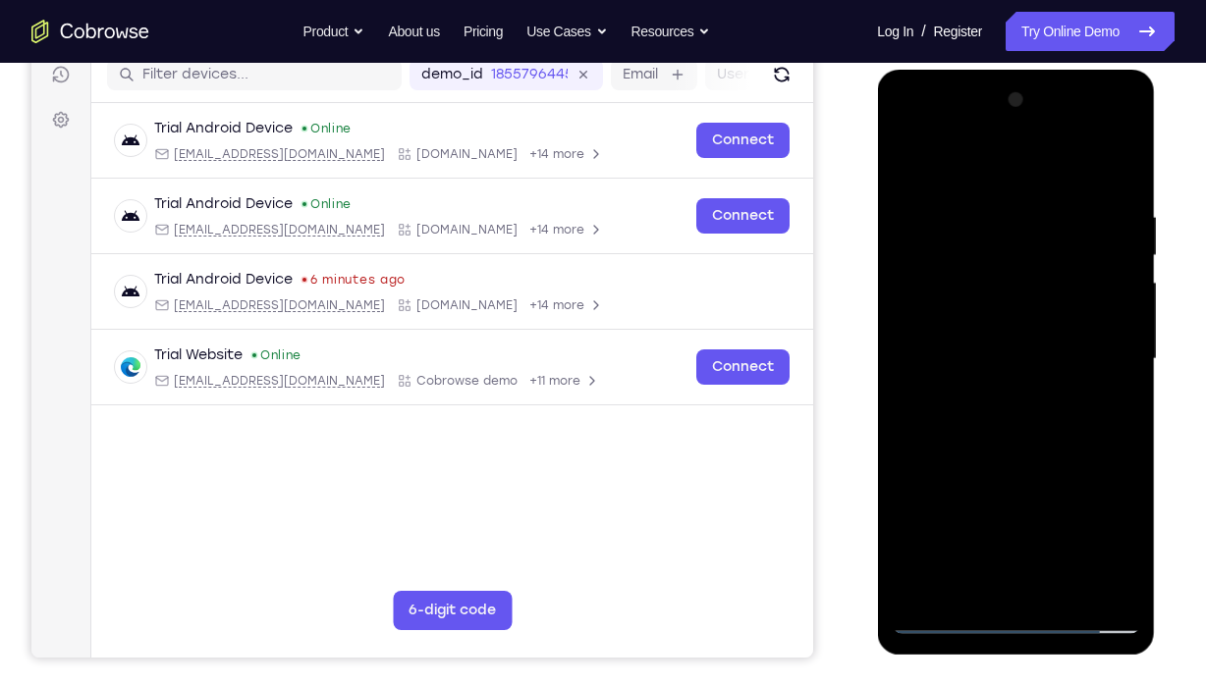
click at [1019, 318] on div at bounding box center [1015, 359] width 247 height 550
click at [986, 217] on div at bounding box center [1015, 359] width 247 height 550
click at [1115, 279] on div at bounding box center [1015, 359] width 247 height 550
click at [1121, 315] on div at bounding box center [1015, 359] width 247 height 550
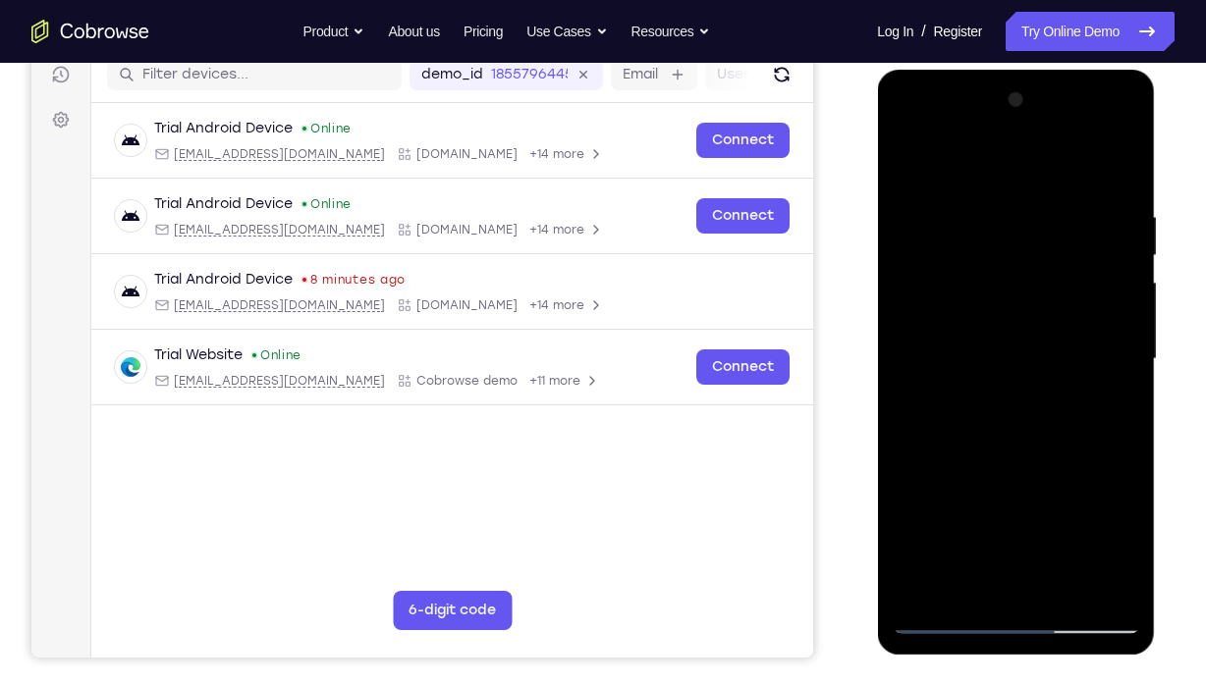
click at [1121, 315] on div at bounding box center [1015, 359] width 247 height 550
drag, startPoint x: 906, startPoint y: 356, endPoint x: 1201, endPoint y: 384, distance: 295.8
click at [1157, 384] on html "Online web based iOS Simulators and Android Emulators. Run iPhone, iPad, Mobile…" at bounding box center [1017, 364] width 280 height 589
click at [1118, 260] on div at bounding box center [1015, 359] width 247 height 550
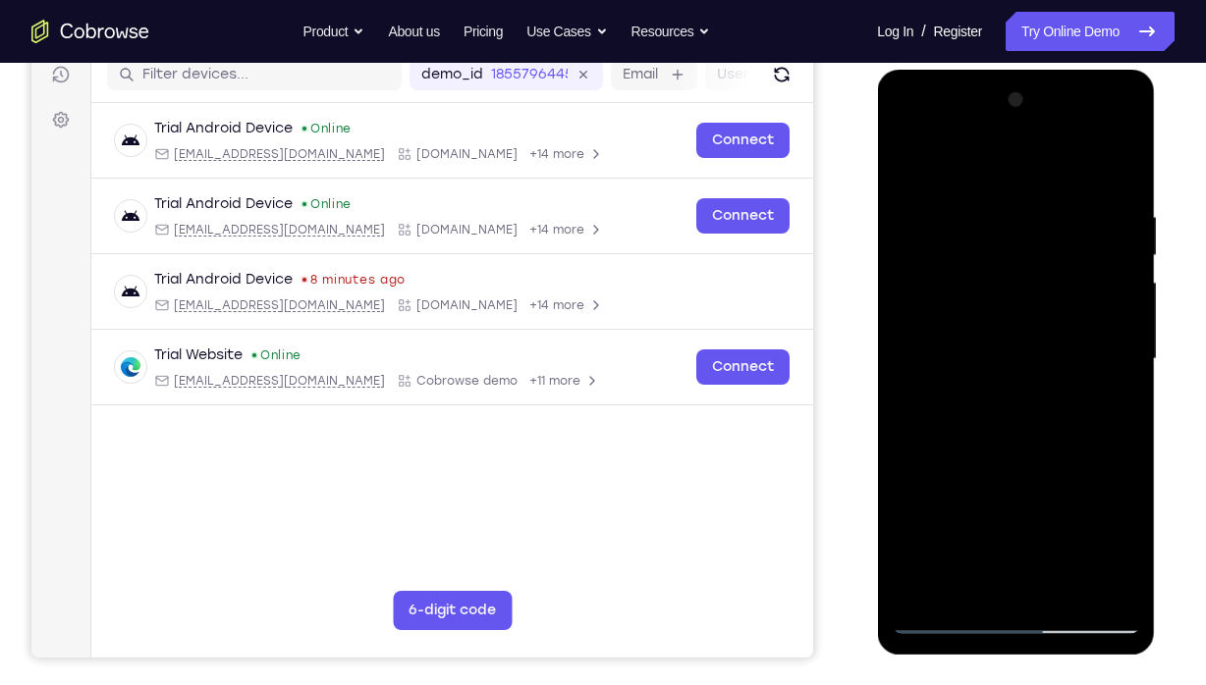
click at [1093, 572] on div at bounding box center [1015, 359] width 247 height 550
click at [1114, 165] on div at bounding box center [1015, 359] width 247 height 550
click at [1106, 572] on div at bounding box center [1015, 359] width 247 height 550
click at [928, 572] on div at bounding box center [1015, 359] width 247 height 550
click at [1110, 572] on div at bounding box center [1015, 359] width 247 height 550
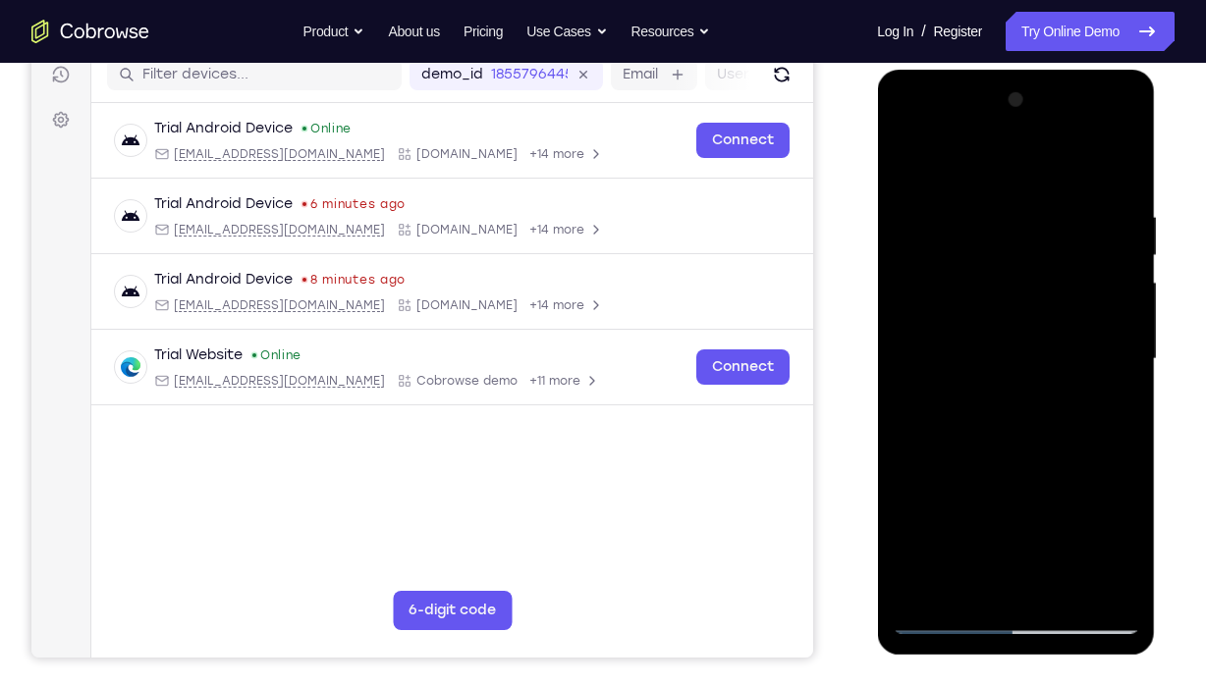
click at [937, 493] on div at bounding box center [1015, 359] width 247 height 550
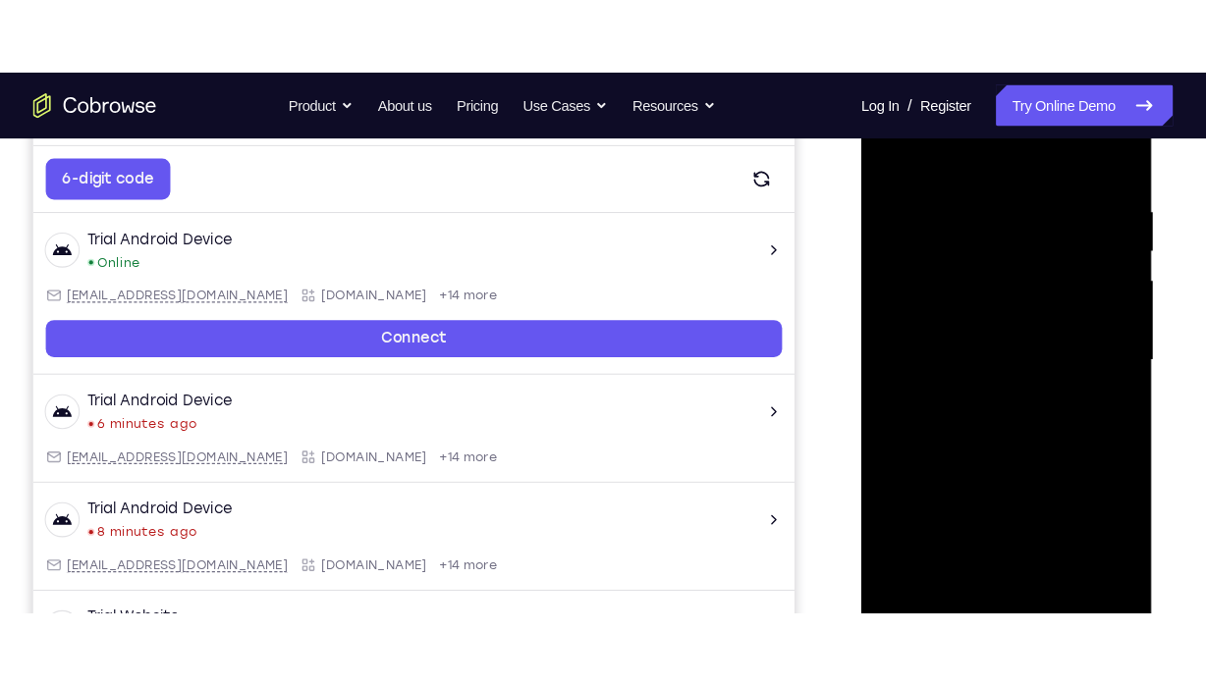
scroll to position [355, 0]
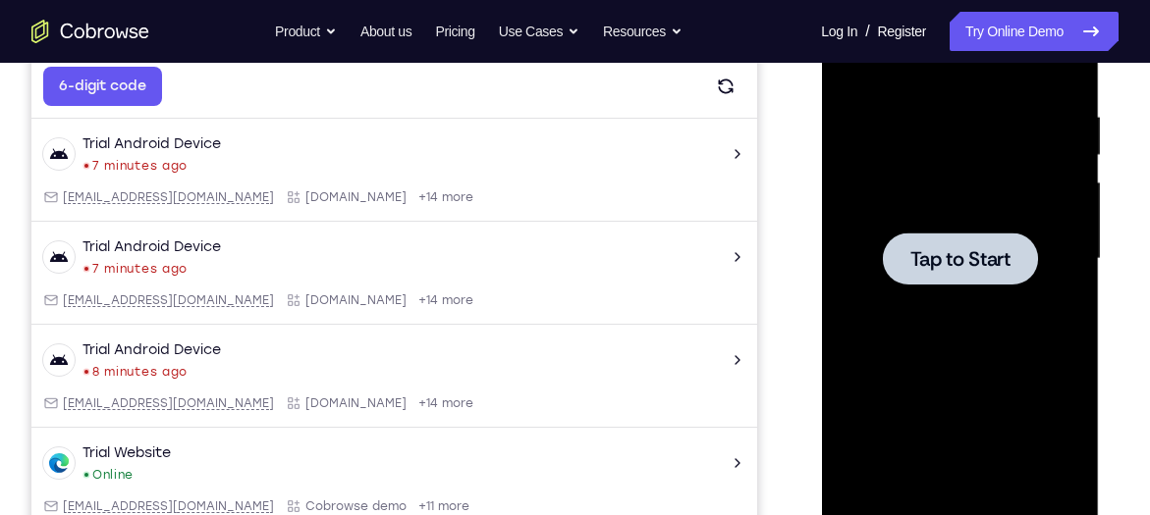
click at [943, 215] on div at bounding box center [959, 259] width 247 height 550
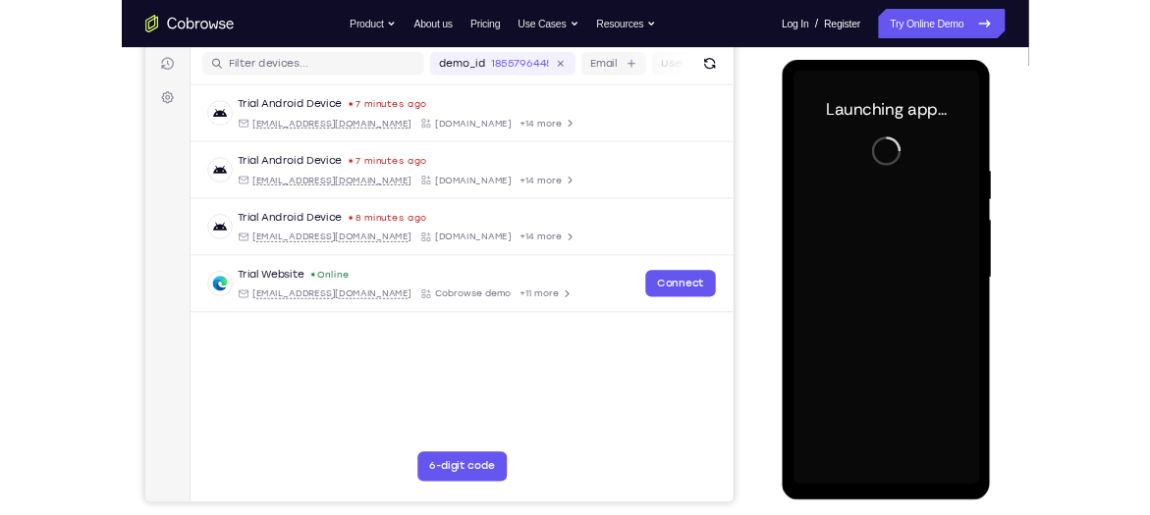
scroll to position [258, 0]
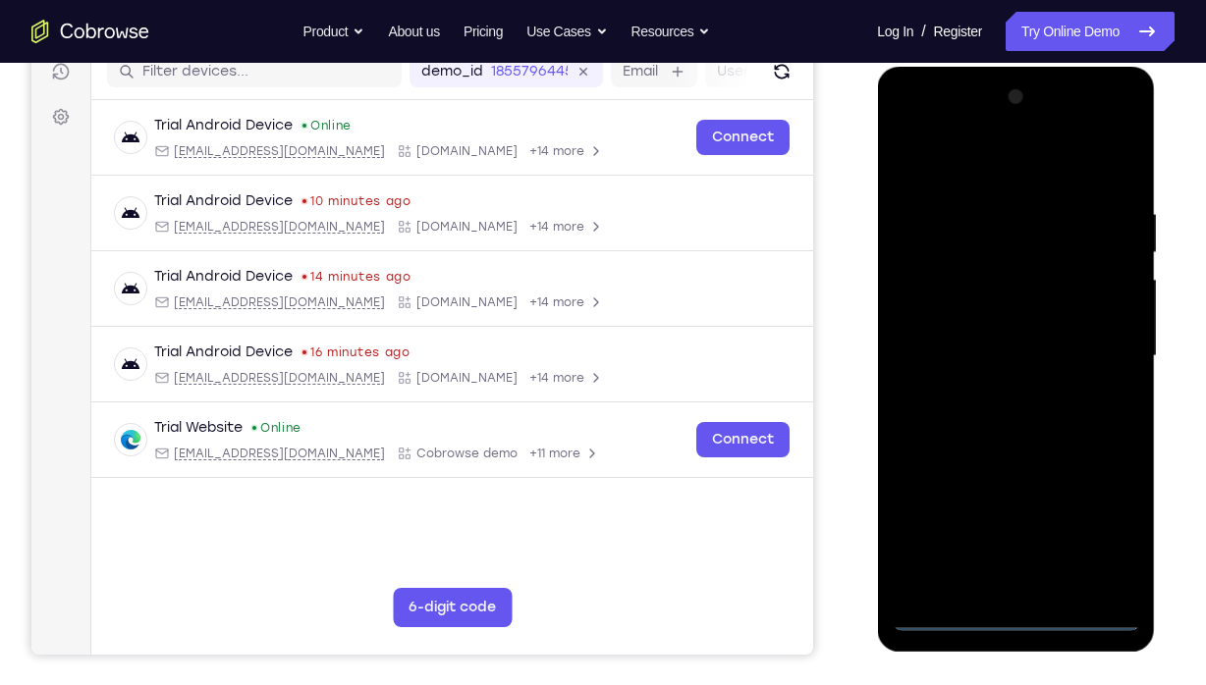
click at [1026, 572] on div at bounding box center [1015, 356] width 247 height 550
click at [1031, 572] on div at bounding box center [1015, 356] width 247 height 550
click at [1093, 535] on div at bounding box center [1015, 356] width 247 height 550
click at [998, 154] on div at bounding box center [1015, 356] width 247 height 550
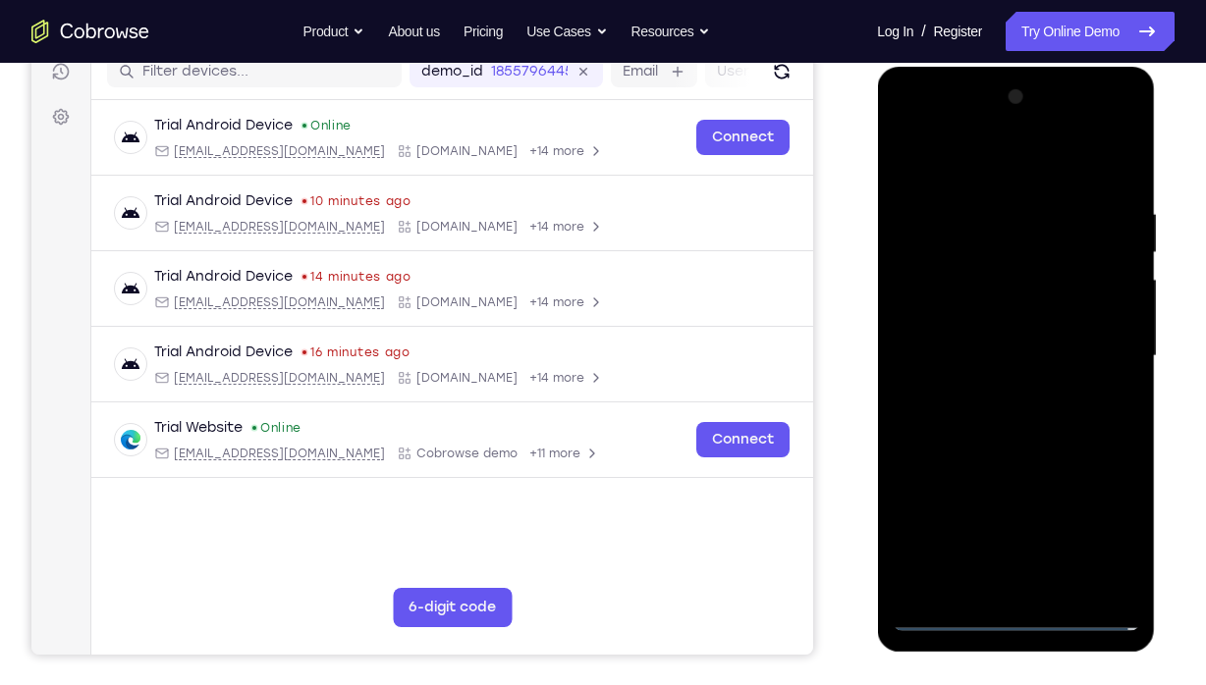
click at [1101, 360] on div at bounding box center [1015, 356] width 247 height 550
click at [998, 393] on div at bounding box center [1015, 356] width 247 height 550
click at [997, 333] on div at bounding box center [1015, 356] width 247 height 550
click at [970, 305] on div at bounding box center [1015, 356] width 247 height 550
click at [1112, 321] on div at bounding box center [1015, 356] width 247 height 550
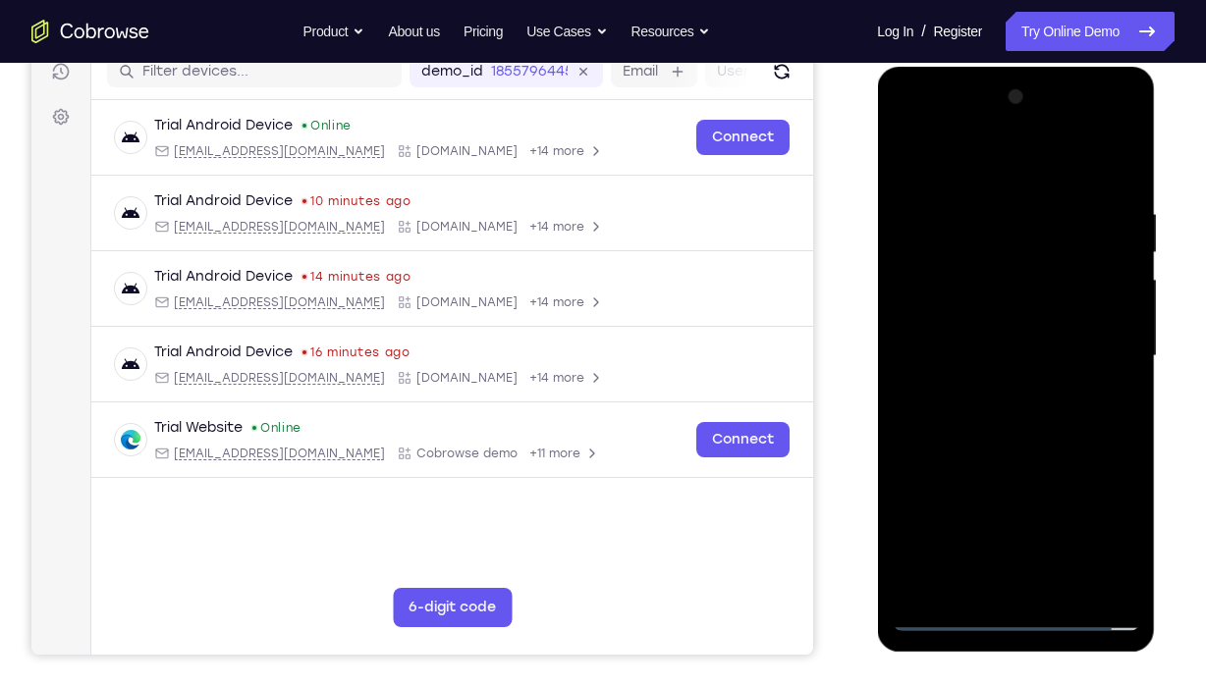
click at [1050, 352] on div at bounding box center [1015, 356] width 247 height 550
click at [1048, 409] on div at bounding box center [1015, 356] width 247 height 550
click at [1049, 415] on div at bounding box center [1015, 356] width 247 height 550
click at [1064, 446] on div at bounding box center [1015, 356] width 247 height 550
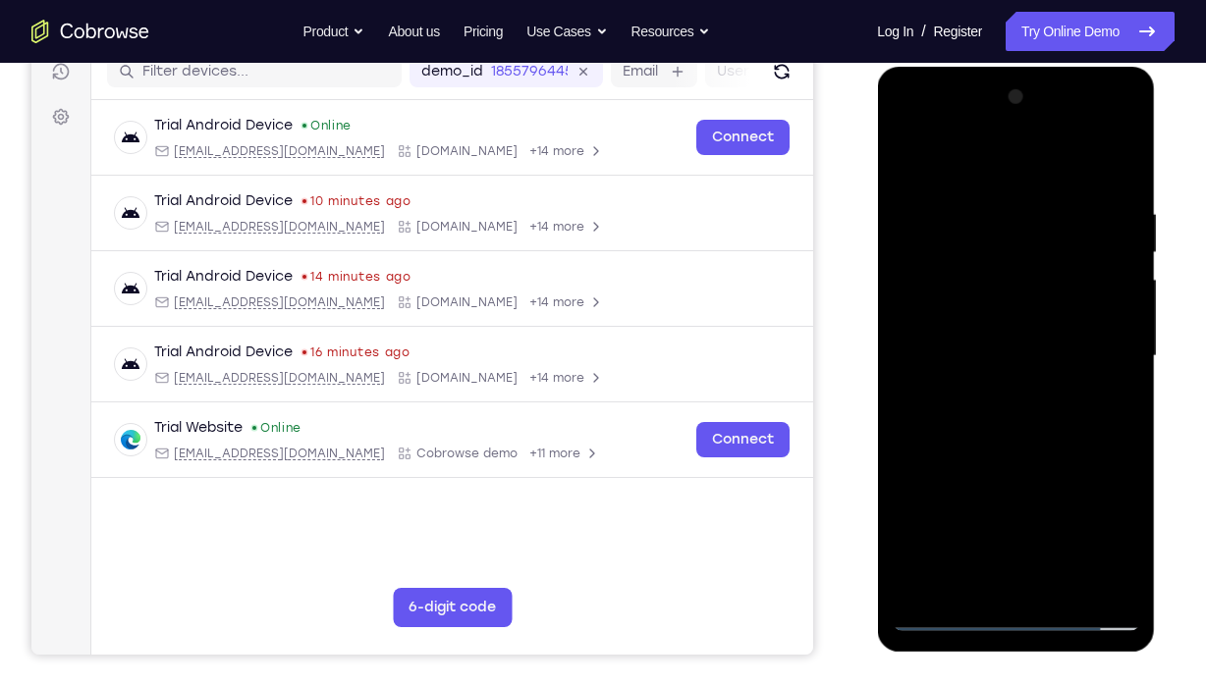
click at [1103, 572] on div at bounding box center [1015, 356] width 247 height 550
click at [953, 474] on div at bounding box center [1015, 356] width 247 height 550
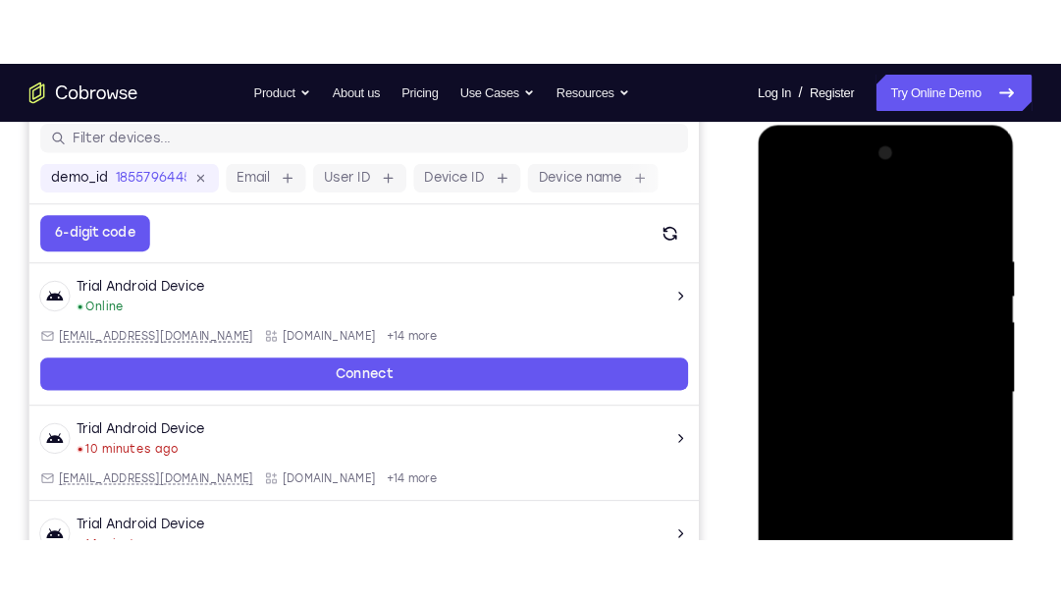
scroll to position [259, 0]
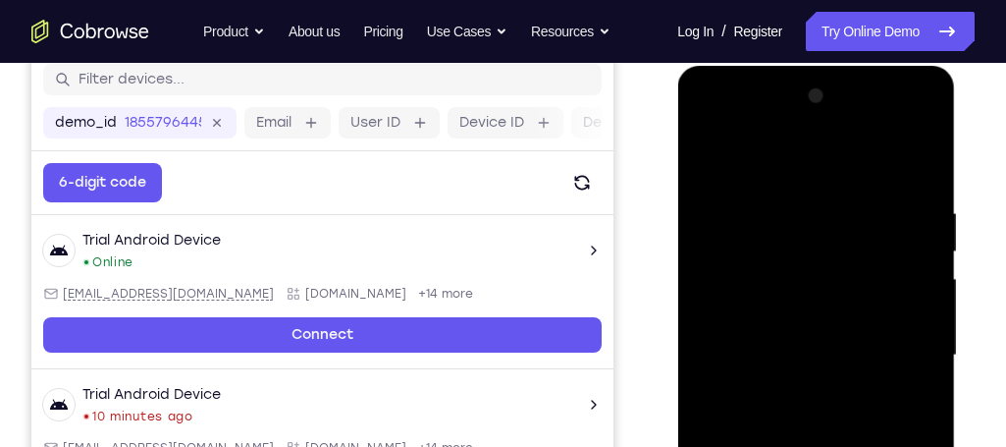
drag, startPoint x: 1126, startPoint y: 0, endPoint x: 941, endPoint y: -29, distance: 187.9
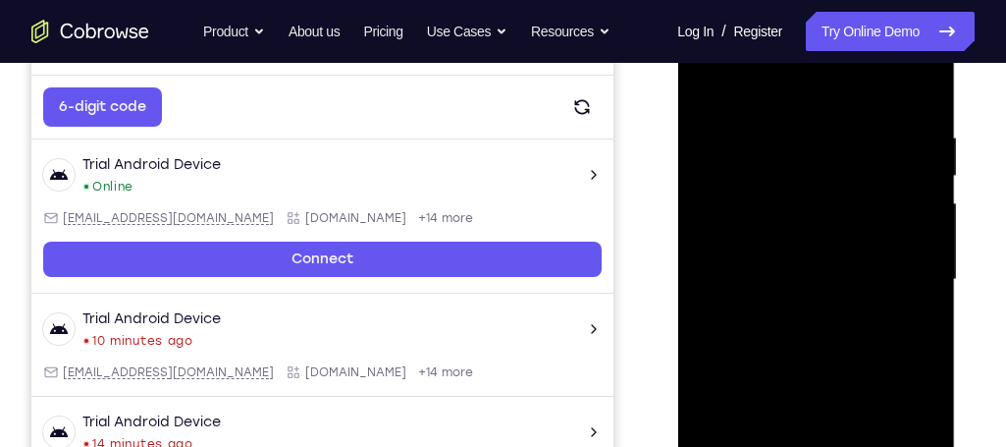
scroll to position [351, 0]
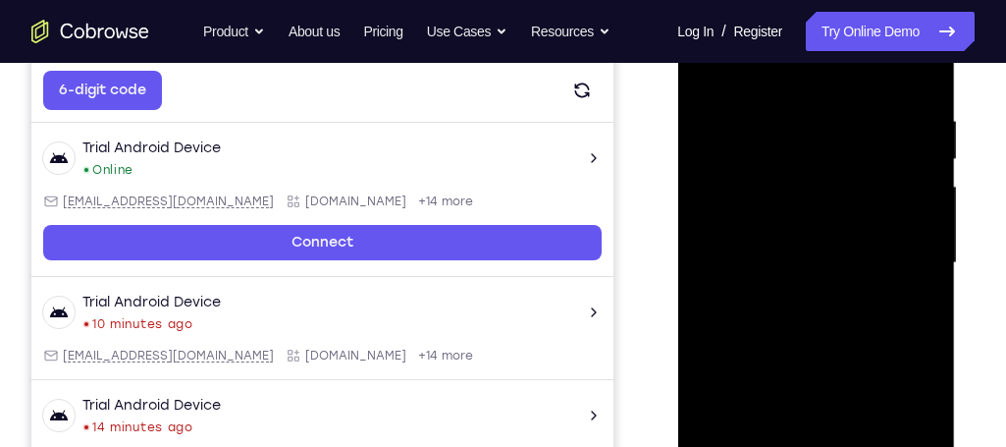
drag, startPoint x: 864, startPoint y: 262, endPoint x: 844, endPoint y: 262, distance: 19.6
click at [844, 262] on div at bounding box center [815, 263] width 247 height 550
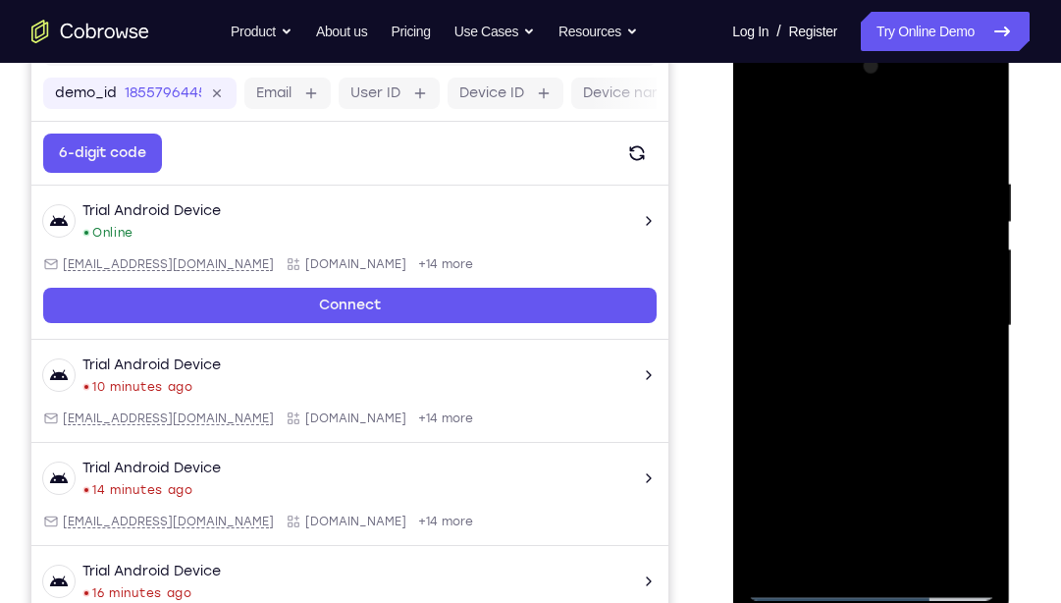
scroll to position [286, 0]
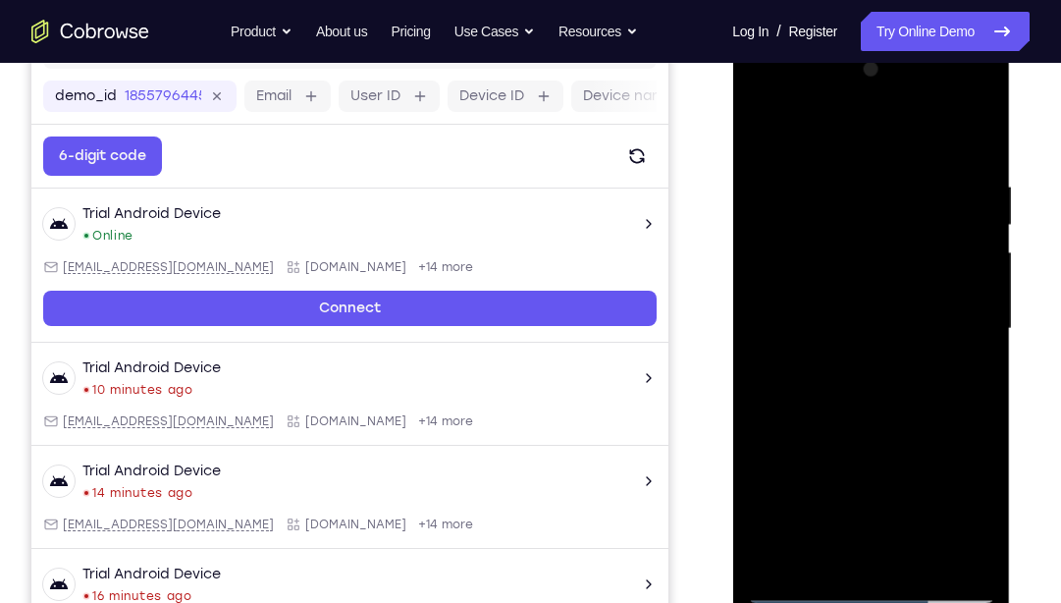
click at [764, 132] on div at bounding box center [870, 329] width 247 height 550
click at [865, 443] on div at bounding box center [870, 329] width 247 height 550
click at [977, 305] on div at bounding box center [870, 329] width 247 height 550
click at [982, 311] on div at bounding box center [870, 329] width 247 height 550
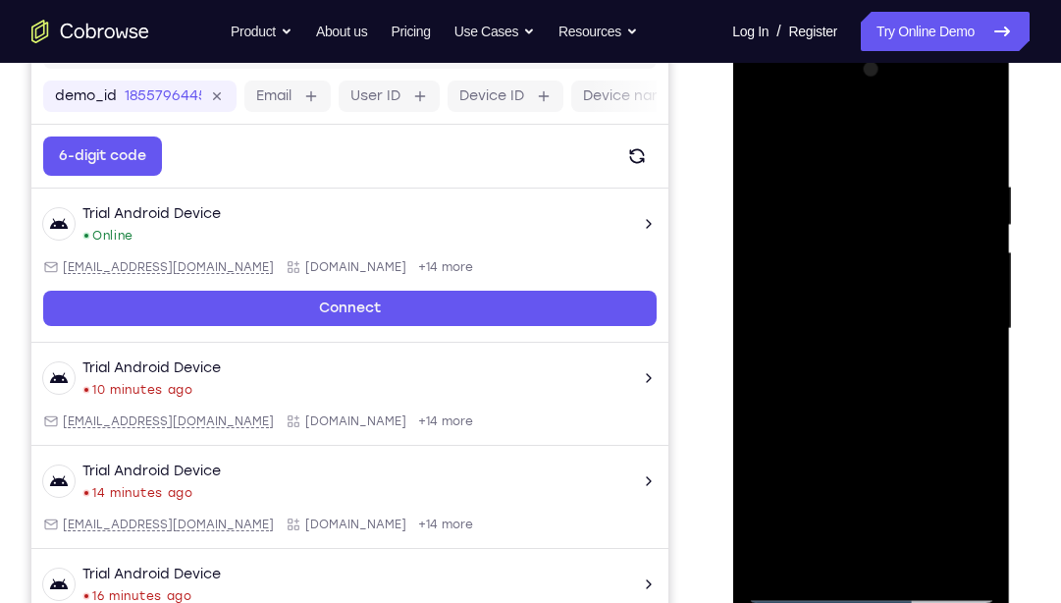
click at [768, 129] on div at bounding box center [870, 329] width 247 height 550
click at [791, 432] on div at bounding box center [870, 329] width 247 height 550
click at [761, 130] on div at bounding box center [870, 329] width 247 height 550
click at [964, 449] on div at bounding box center [870, 329] width 247 height 550
click at [986, 305] on div at bounding box center [870, 329] width 247 height 550
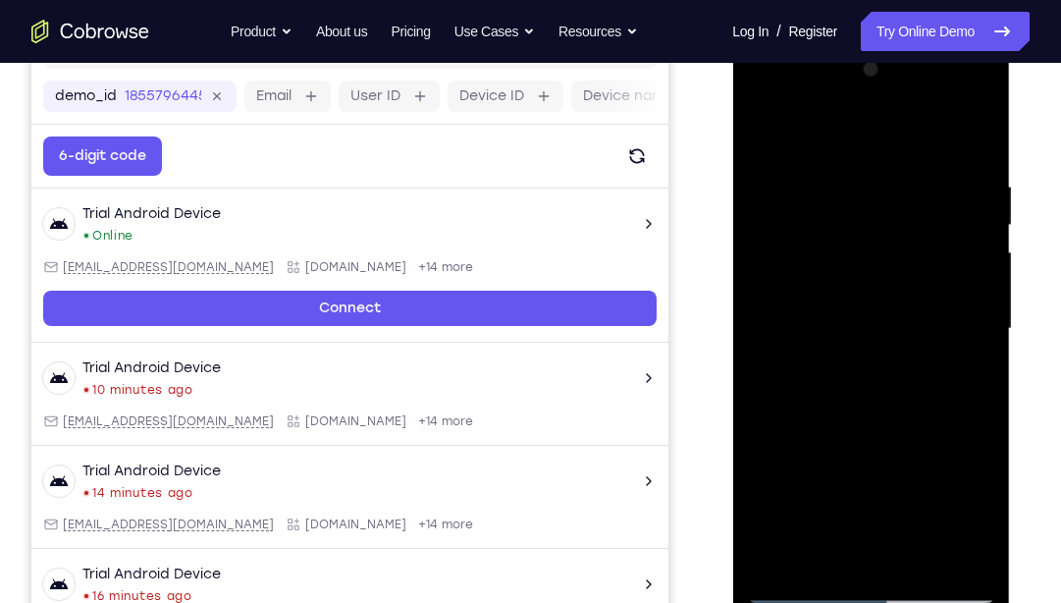
click at [986, 305] on div at bounding box center [870, 329] width 247 height 550
drag, startPoint x: 779, startPoint y: 564, endPoint x: 759, endPoint y: 602, distance: 43.0
click at [759, 572] on div at bounding box center [870, 329] width 247 height 550
click at [768, 565] on div at bounding box center [870, 329] width 247 height 550
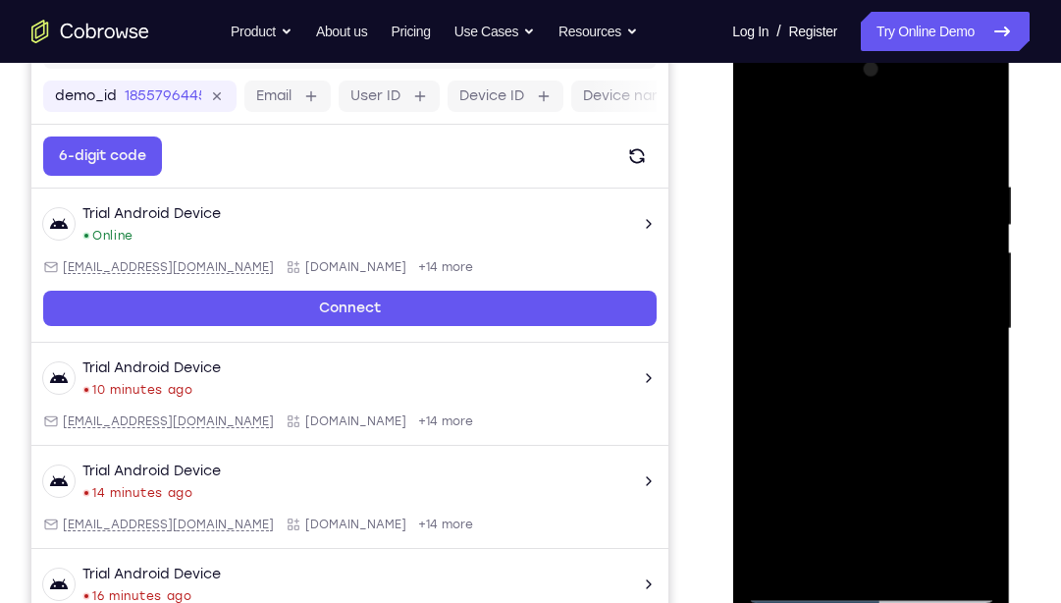
click at [861, 180] on div at bounding box center [870, 329] width 247 height 550
click at [982, 230] on div at bounding box center [870, 329] width 247 height 550
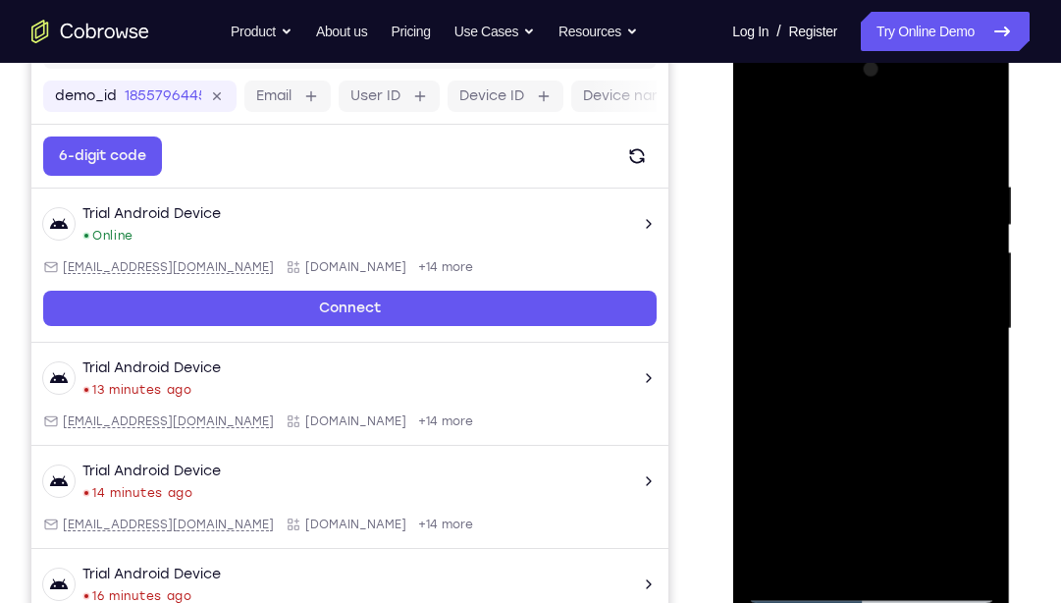
click at [982, 230] on div at bounding box center [870, 329] width 247 height 550
click at [764, 308] on div at bounding box center [870, 329] width 247 height 550
click at [986, 257] on div at bounding box center [870, 329] width 247 height 550
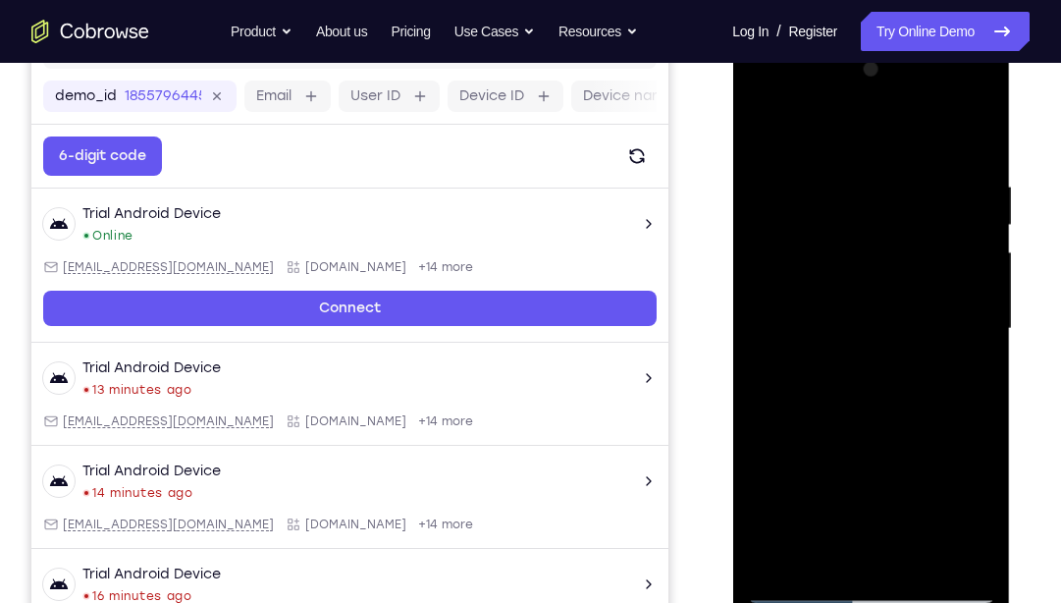
click at [973, 138] on div at bounding box center [870, 329] width 247 height 550
click at [966, 555] on div at bounding box center [870, 329] width 247 height 550
click at [774, 311] on div at bounding box center [870, 329] width 247 height 550
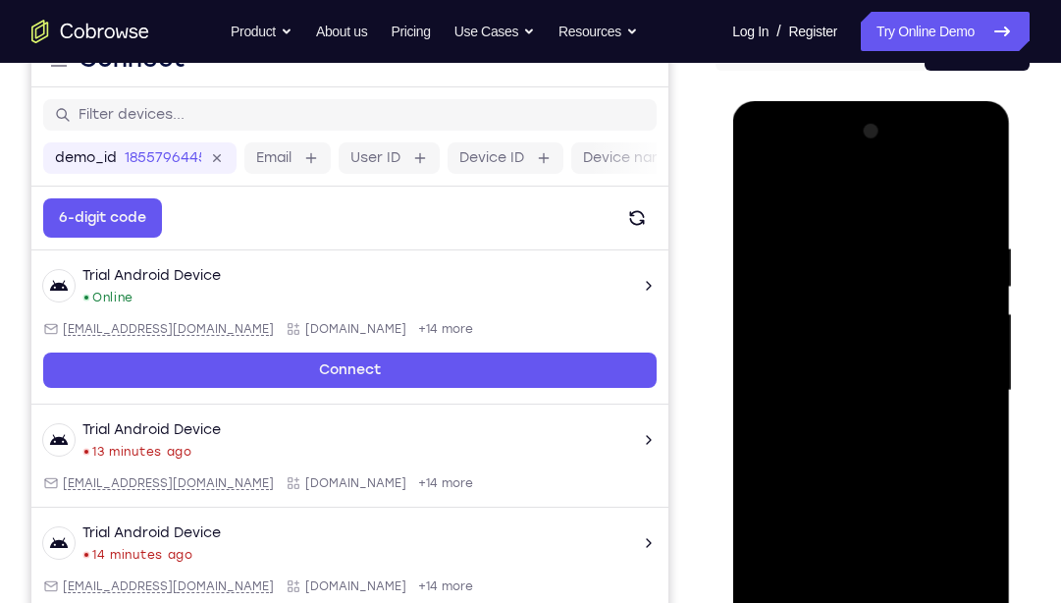
scroll to position [228, 0]
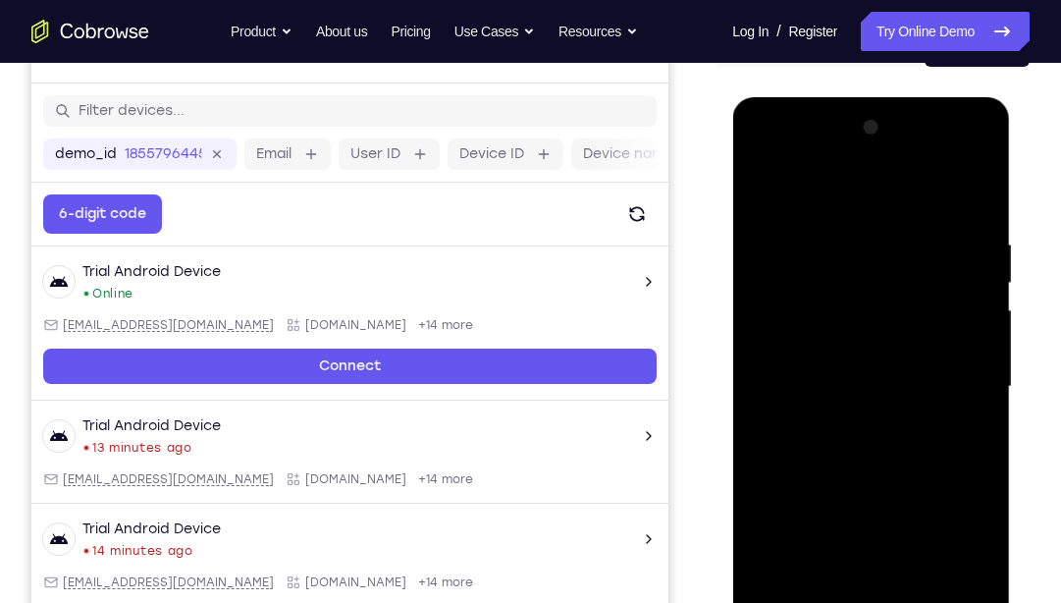
click at [988, 295] on div at bounding box center [870, 387] width 247 height 550
click at [753, 334] on div at bounding box center [870, 387] width 247 height 550
click at [984, 287] on div at bounding box center [870, 387] width 247 height 550
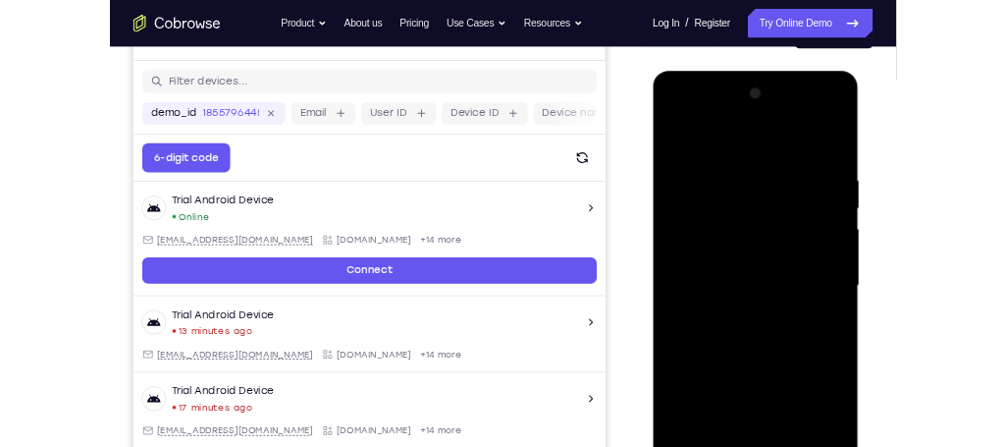
scroll to position [224, 0]
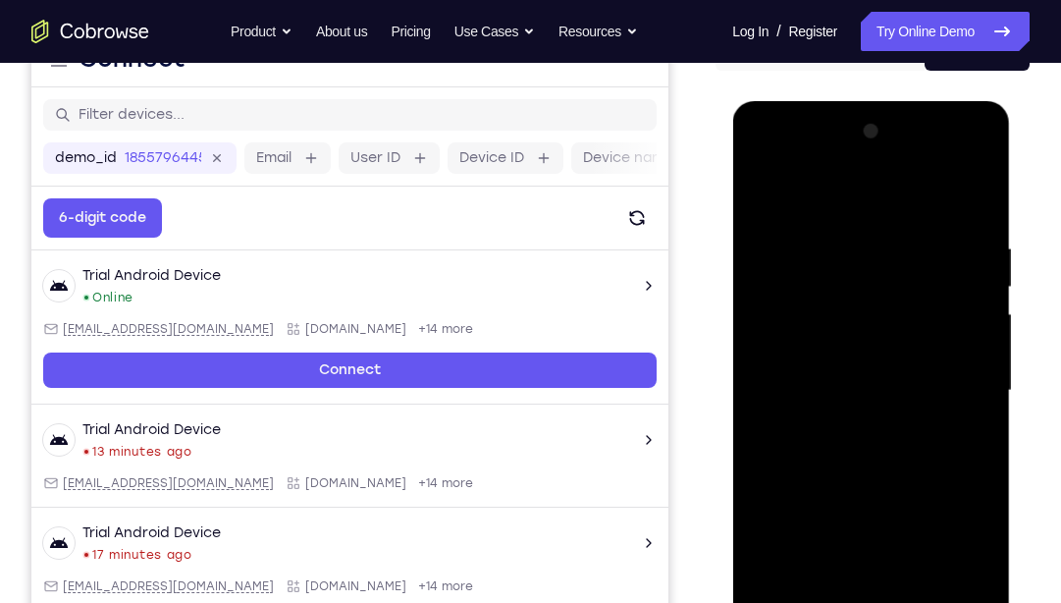
click at [752, 299] on div at bounding box center [870, 391] width 247 height 550
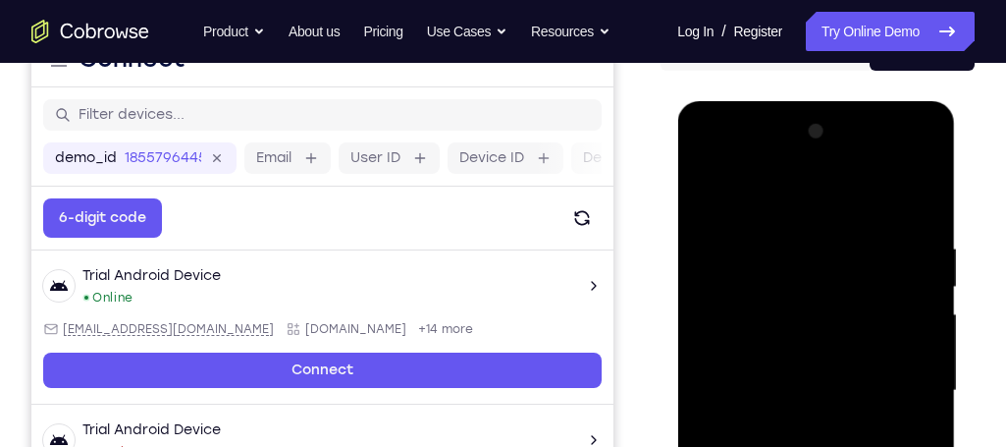
click at [714, 276] on div at bounding box center [815, 391] width 247 height 550
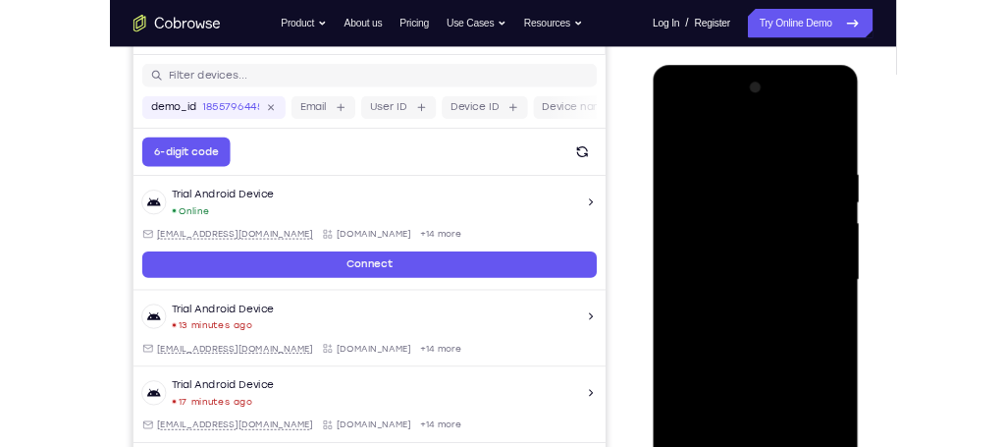
scroll to position [243, 0]
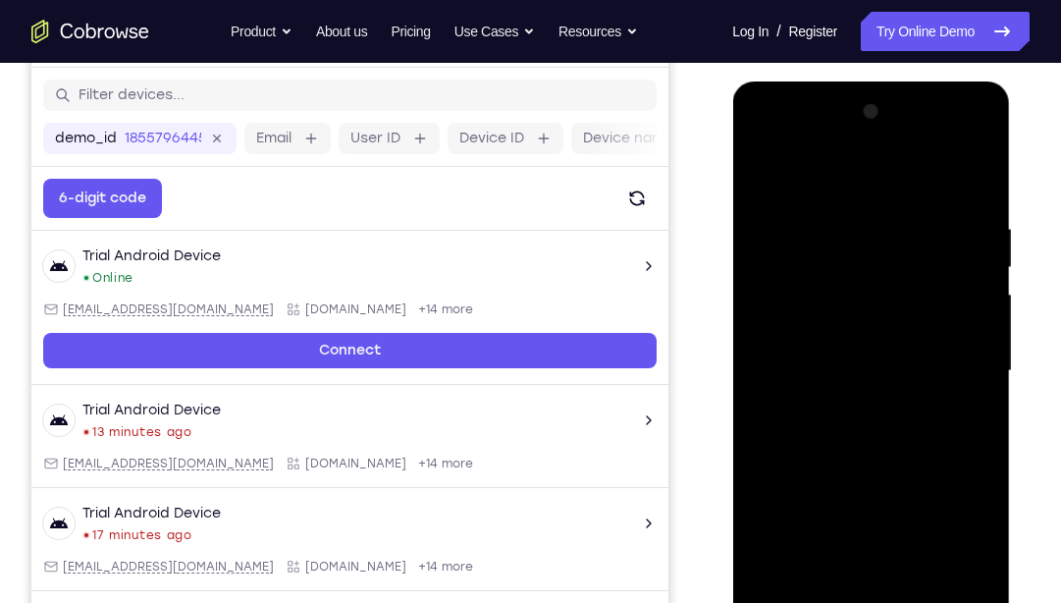
click at [992, 258] on div at bounding box center [870, 371] width 247 height 550
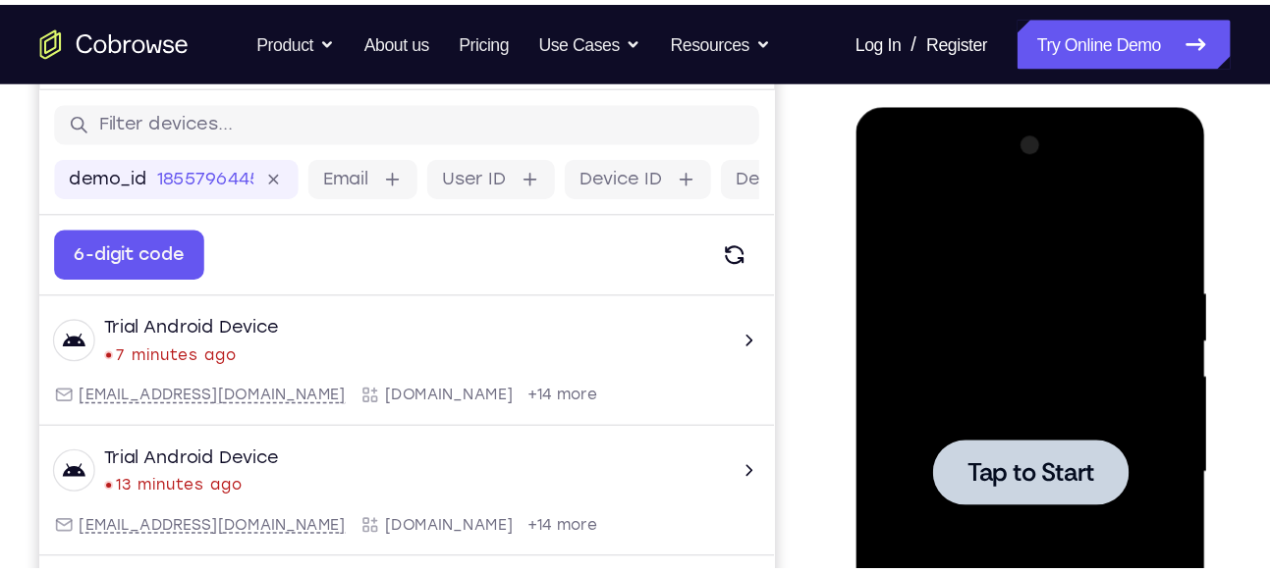
scroll to position [244, 0]
